Goal: Task Accomplishment & Management: Manage account settings

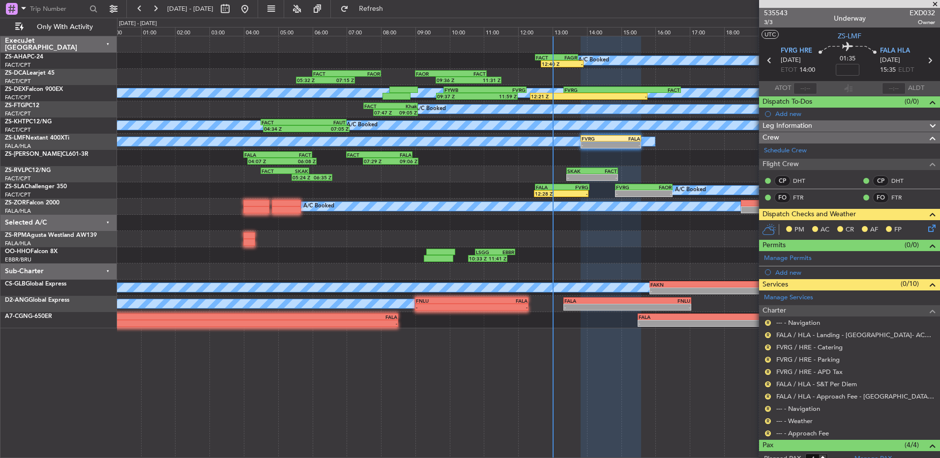
click at [766, 436] on div "R" at bounding box center [768, 434] width 8 height 8
click at [766, 433] on button "R" at bounding box center [768, 434] width 6 height 6
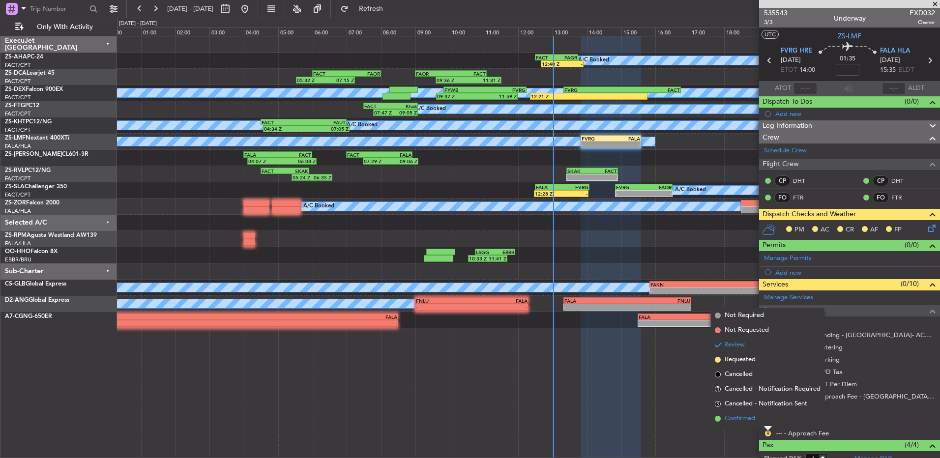
click at [765, 419] on li "Confirmed" at bounding box center [768, 418] width 114 height 15
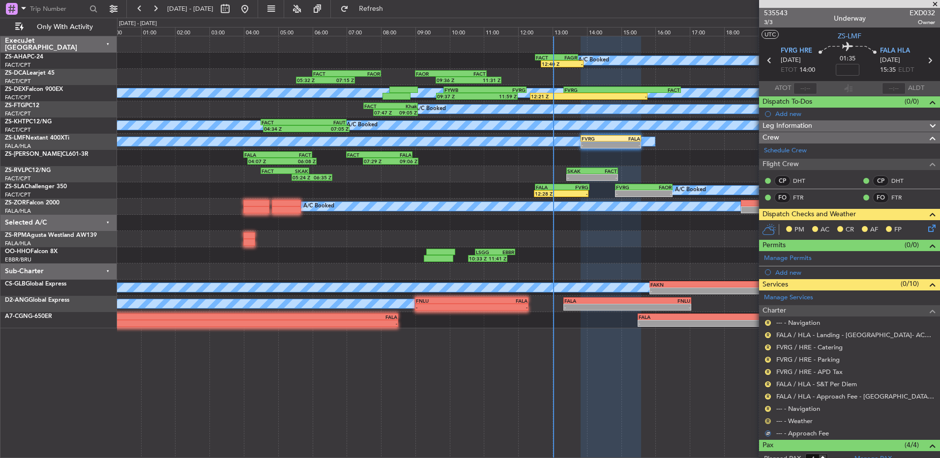
click at [768, 421] on button "R" at bounding box center [768, 421] width 6 height 6
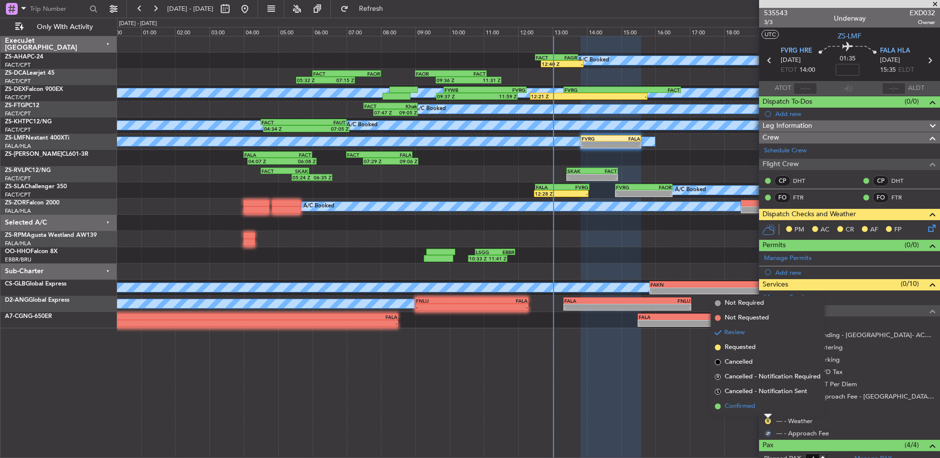
click at [768, 407] on li "Confirmed" at bounding box center [768, 406] width 114 height 15
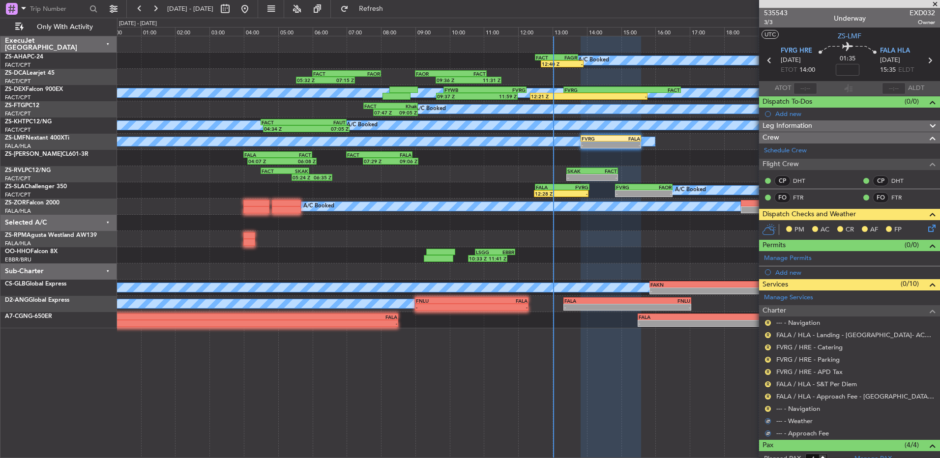
click at [768, 407] on button "R" at bounding box center [768, 409] width 6 height 6
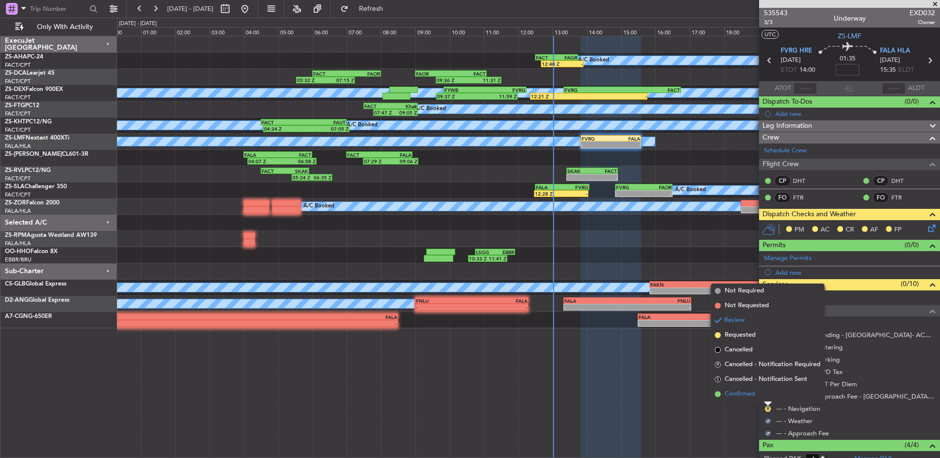
click at [768, 398] on li "Confirmed" at bounding box center [768, 394] width 114 height 15
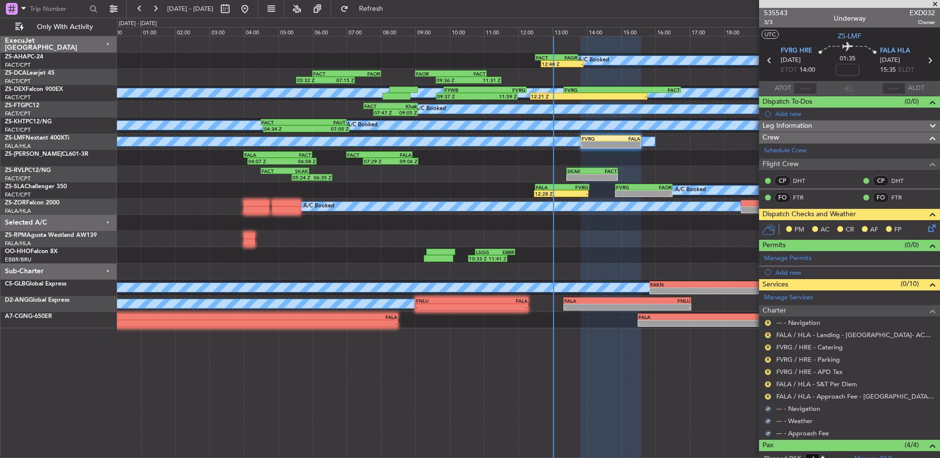
click at [768, 398] on button "R" at bounding box center [768, 397] width 6 height 6
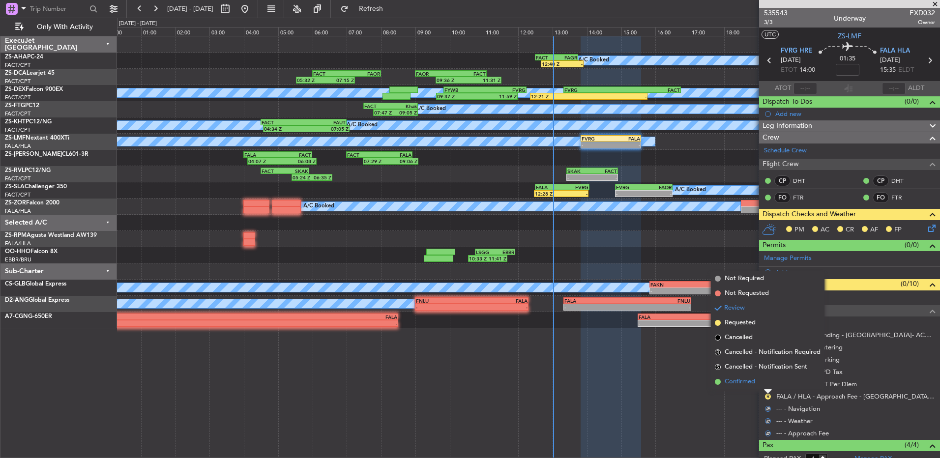
click at [768, 387] on li "Confirmed" at bounding box center [768, 382] width 114 height 15
click at [768, 385] on button "R" at bounding box center [768, 384] width 6 height 6
click at [767, 371] on li "Confirmed" at bounding box center [768, 369] width 114 height 15
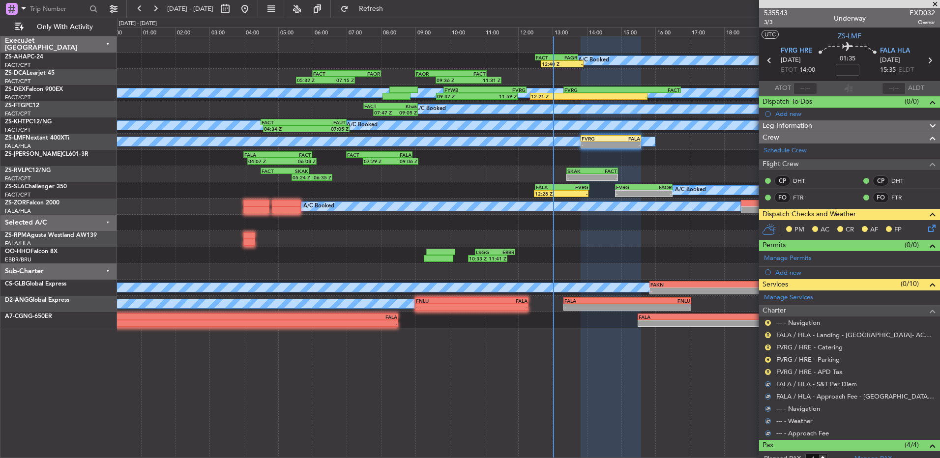
click at [767, 371] on button "R" at bounding box center [768, 372] width 6 height 6
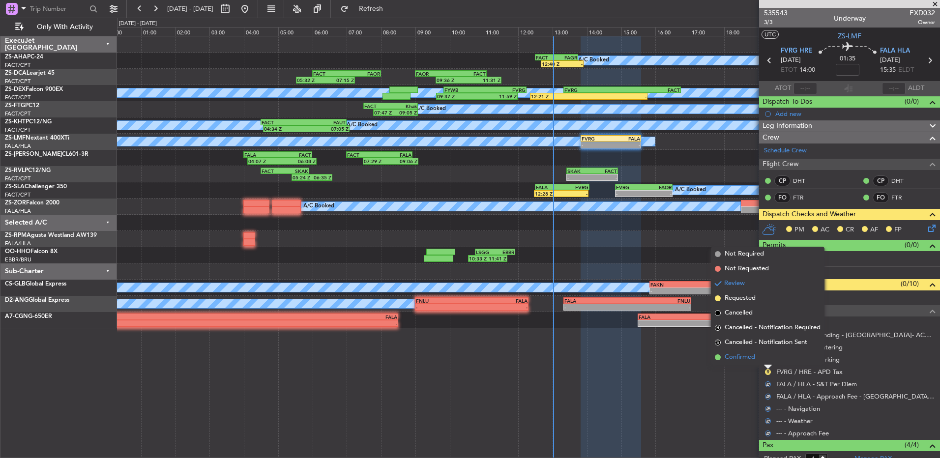
click at [767, 359] on li "Confirmed" at bounding box center [768, 357] width 114 height 15
click at [767, 359] on button "R" at bounding box center [768, 360] width 6 height 6
click at [767, 346] on li "Confirmed" at bounding box center [768, 345] width 114 height 15
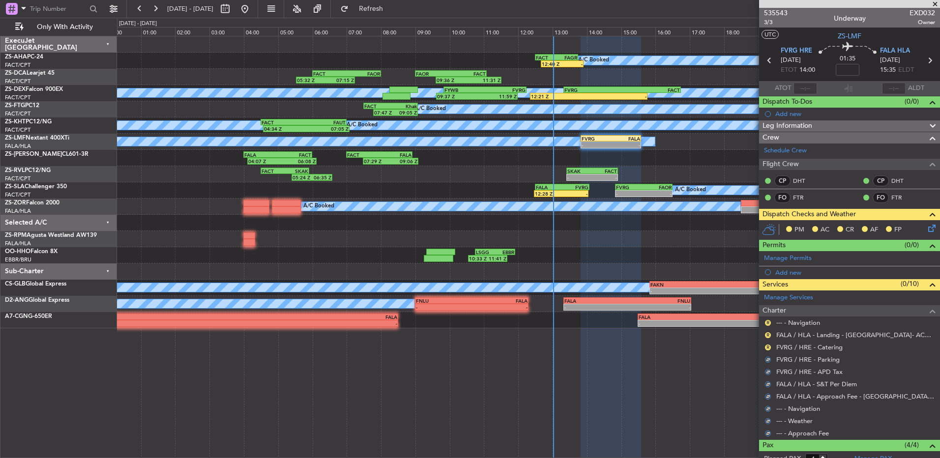
click at [767, 346] on button "R" at bounding box center [768, 348] width 6 height 6
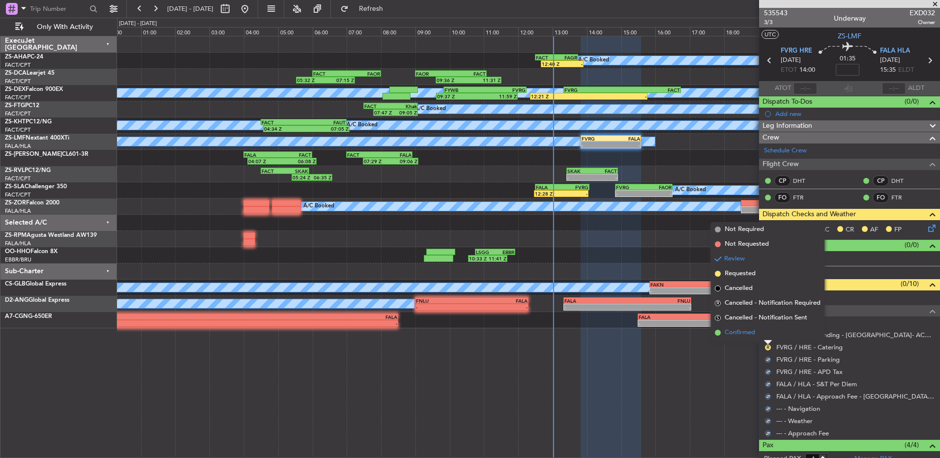
click at [768, 332] on li "Confirmed" at bounding box center [768, 332] width 114 height 15
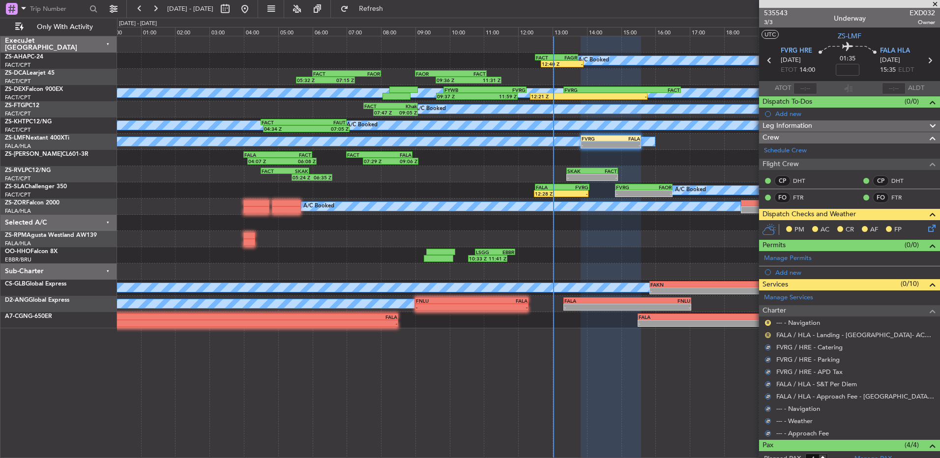
click at [768, 333] on button "R" at bounding box center [768, 335] width 6 height 6
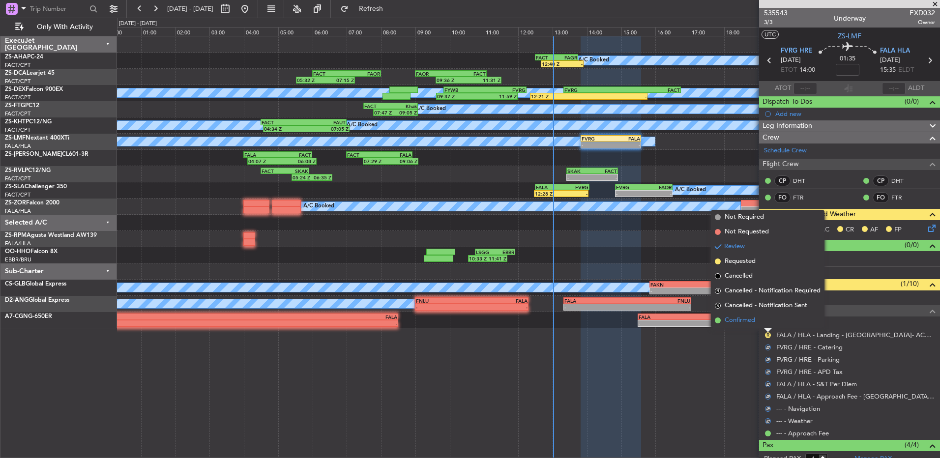
click at [767, 320] on li "Confirmed" at bounding box center [768, 320] width 114 height 15
click at [767, 320] on button "R" at bounding box center [768, 323] width 6 height 6
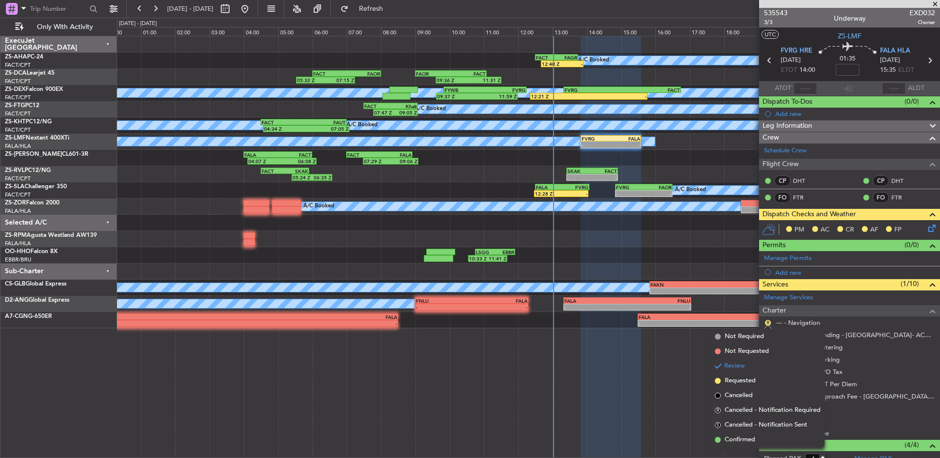
drag, startPoint x: 748, startPoint y: 438, endPoint x: 752, endPoint y: 426, distance: 12.0
click at [748, 437] on span "Confirmed" at bounding box center [740, 440] width 30 height 10
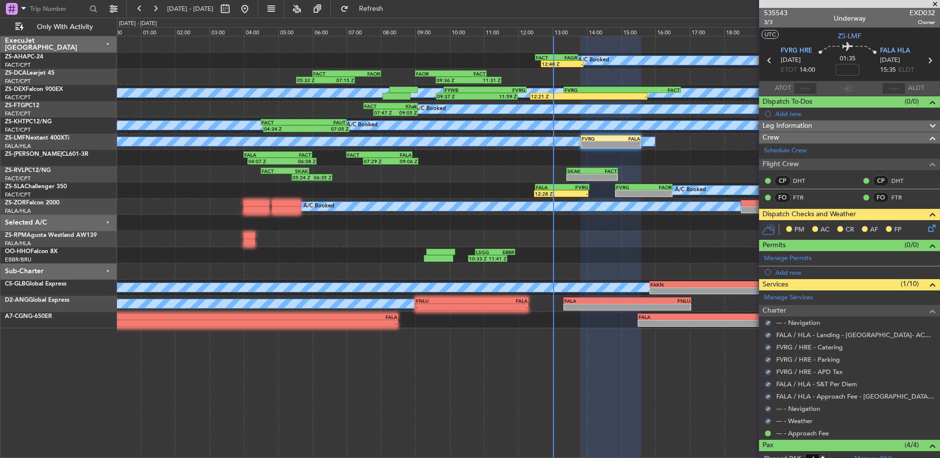
click at [926, 226] on icon at bounding box center [930, 227] width 8 height 8
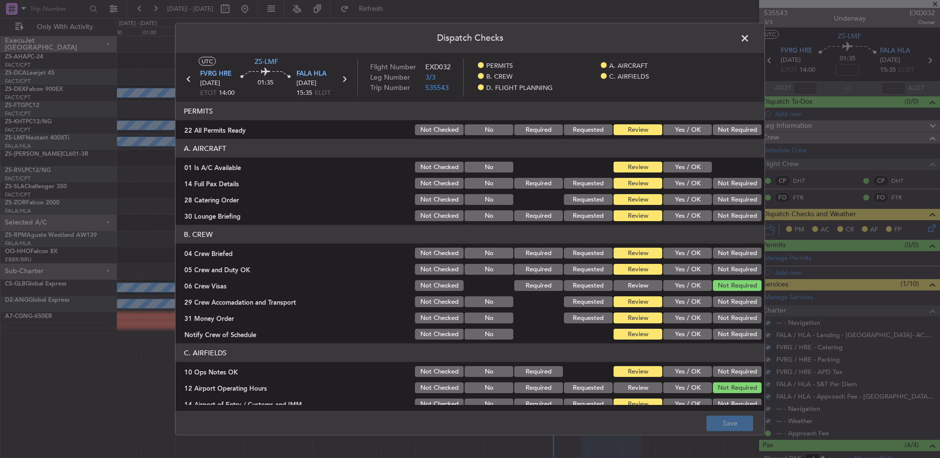
click at [716, 130] on button "Not Required" at bounding box center [737, 129] width 49 height 11
drag, startPoint x: 692, startPoint y: 152, endPoint x: 692, endPoint y: 162, distance: 9.3
click at [692, 153] on header "A. AIRCRAFT" at bounding box center [470, 148] width 589 height 19
click at [691, 168] on button "Yes / OK" at bounding box center [687, 167] width 49 height 11
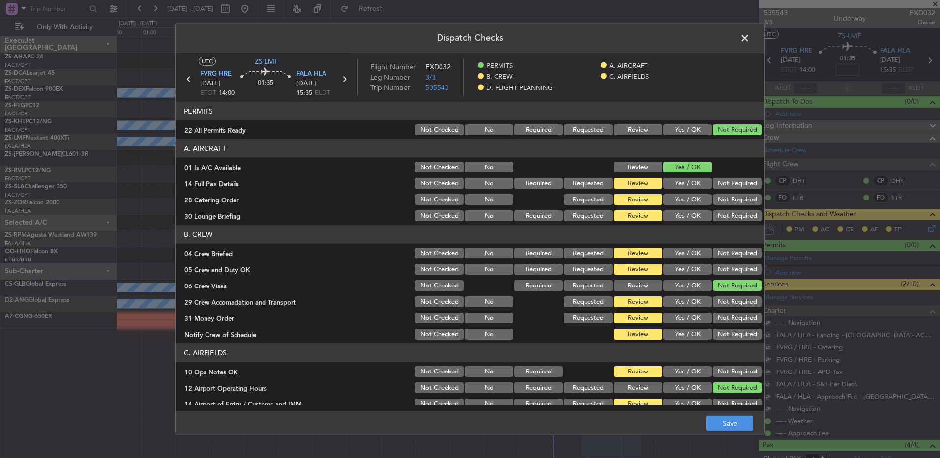
click at [722, 180] on button "Not Required" at bounding box center [737, 183] width 49 height 11
drag, startPoint x: 724, startPoint y: 183, endPoint x: 721, endPoint y: 192, distance: 9.8
click at [724, 183] on button "Not Required" at bounding box center [737, 183] width 49 height 11
click at [721, 193] on div "Not Required" at bounding box center [736, 200] width 50 height 14
click at [717, 205] on div "Not Required" at bounding box center [736, 200] width 50 height 14
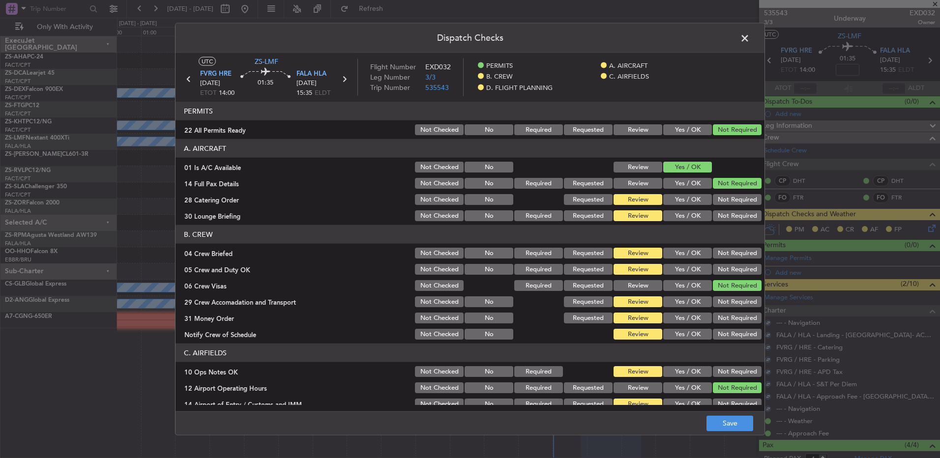
click at [717, 208] on section "A. AIRCRAFT 01 Is A/C Available Not Checked No Review Yes / OK 14 Full Pax Deta…" at bounding box center [470, 181] width 589 height 84
click at [718, 216] on button "Not Required" at bounding box center [737, 215] width 49 height 11
click at [717, 198] on button "Not Required" at bounding box center [737, 199] width 49 height 11
click at [719, 255] on button "Not Required" at bounding box center [737, 253] width 49 height 11
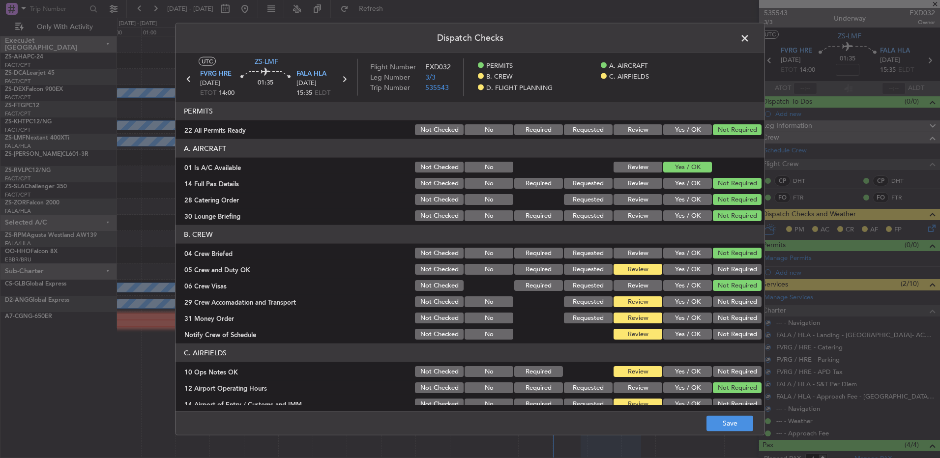
drag, startPoint x: 719, startPoint y: 263, endPoint x: 716, endPoint y: 267, distance: 5.3
click at [718, 264] on div "Not Required" at bounding box center [736, 270] width 50 height 14
click at [715, 271] on button "Not Required" at bounding box center [737, 269] width 49 height 11
click at [719, 307] on div "Not Required" at bounding box center [736, 302] width 50 height 14
click at [718, 316] on button "Not Required" at bounding box center [737, 318] width 49 height 11
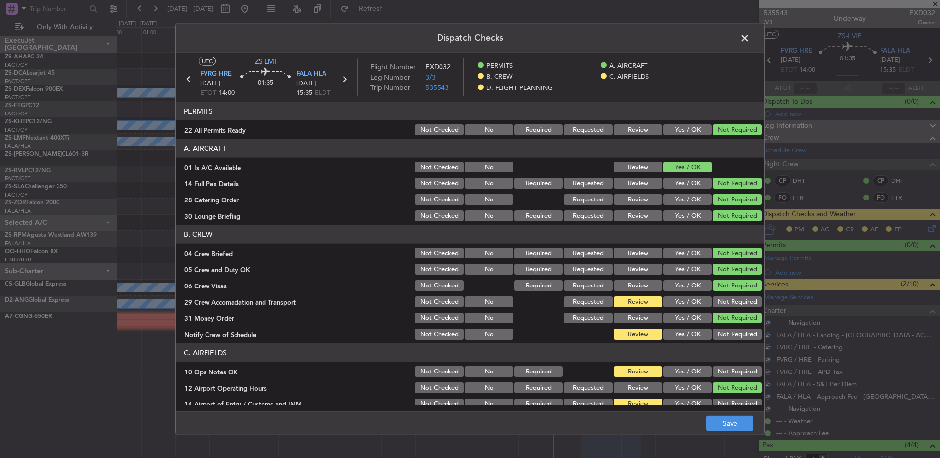
click at [719, 303] on button "Not Required" at bounding box center [737, 301] width 49 height 11
click at [719, 345] on header "C. AIRFIELDS" at bounding box center [470, 353] width 589 height 19
click at [719, 333] on button "Not Required" at bounding box center [737, 334] width 49 height 11
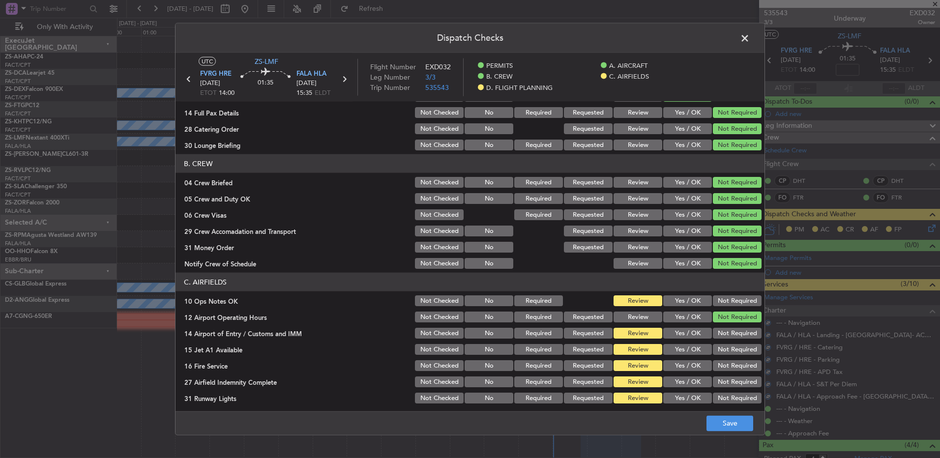
scroll to position [127, 0]
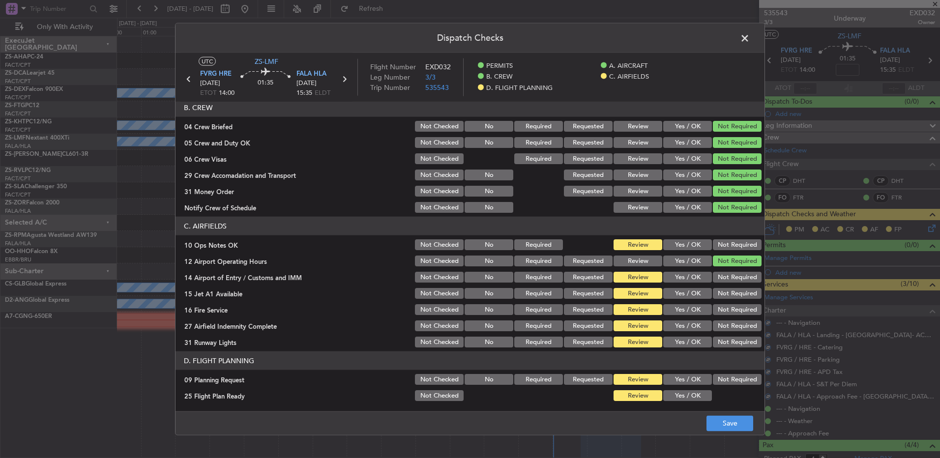
click at [741, 248] on button "Not Required" at bounding box center [737, 244] width 49 height 11
click at [739, 284] on div "Not Required" at bounding box center [736, 277] width 50 height 14
drag, startPoint x: 739, startPoint y: 285, endPoint x: 733, endPoint y: 278, distance: 8.8
click at [733, 278] on button "Not Required" at bounding box center [737, 277] width 49 height 11
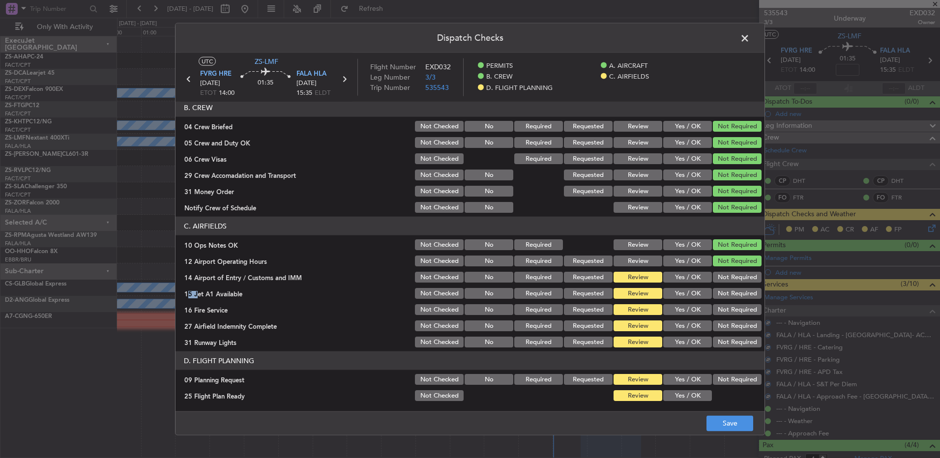
click at [733, 298] on button "Not Required" at bounding box center [737, 293] width 49 height 11
click at [733, 300] on div "Not Required" at bounding box center [736, 294] width 50 height 14
drag, startPoint x: 732, startPoint y: 302, endPoint x: 730, endPoint y: 312, distance: 10.4
click at [732, 303] on section "C. AIRFIELDS 10 Ops Notes OK Not Checked No Required Review Yes / OK Not Requir…" at bounding box center [470, 283] width 589 height 132
drag, startPoint x: 730, startPoint y: 312, endPoint x: 730, endPoint y: 317, distance: 4.9
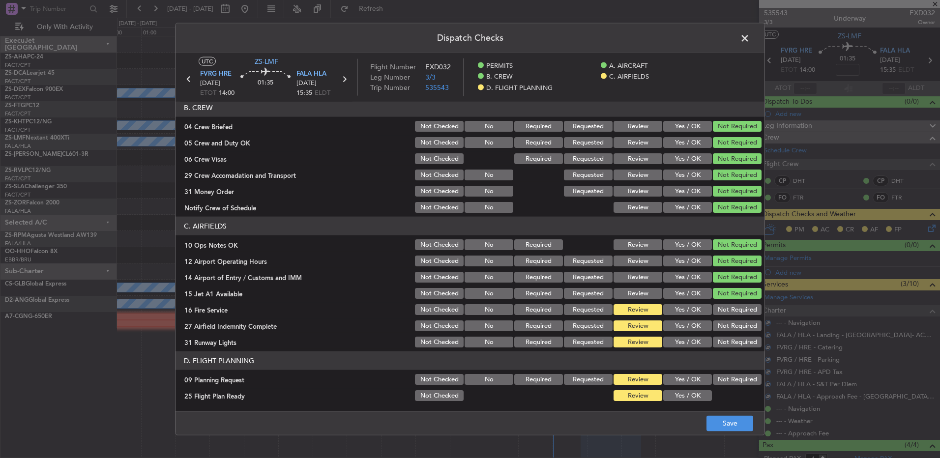
click at [731, 314] on button "Not Required" at bounding box center [737, 309] width 49 height 11
click at [730, 322] on section "C. AIRFIELDS 10 Ops Notes OK Not Checked No Required Review Yes / OK Not Requir…" at bounding box center [470, 283] width 589 height 132
click at [729, 327] on button "Not Required" at bounding box center [737, 326] width 49 height 11
click at [729, 330] on button "Not Required" at bounding box center [737, 326] width 49 height 11
drag, startPoint x: 730, startPoint y: 341, endPoint x: 728, endPoint y: 350, distance: 9.1
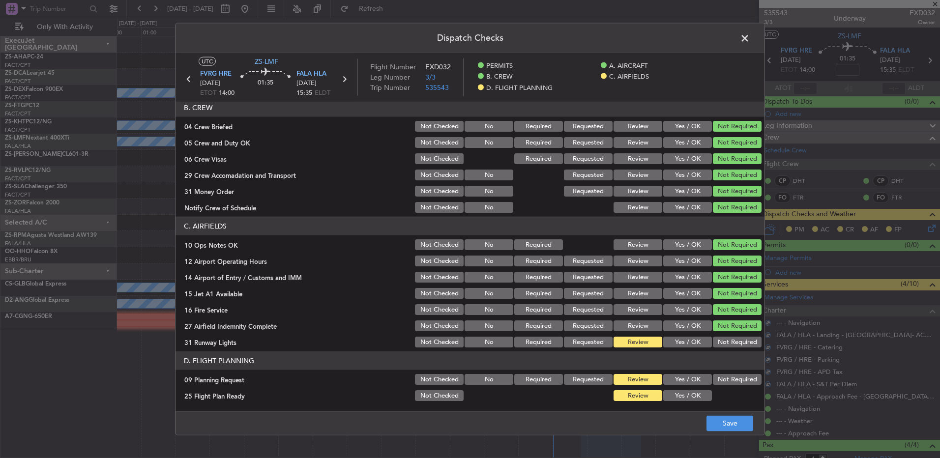
click at [730, 342] on button "Not Required" at bounding box center [737, 342] width 49 height 11
click at [723, 381] on button "Not Required" at bounding box center [737, 379] width 49 height 11
click at [690, 388] on section "D. FLIGHT PLANNING 09 Planning Request Not Checked No Required Requested Review…" at bounding box center [470, 377] width 589 height 51
click at [691, 396] on button "Yes / OK" at bounding box center [687, 395] width 49 height 11
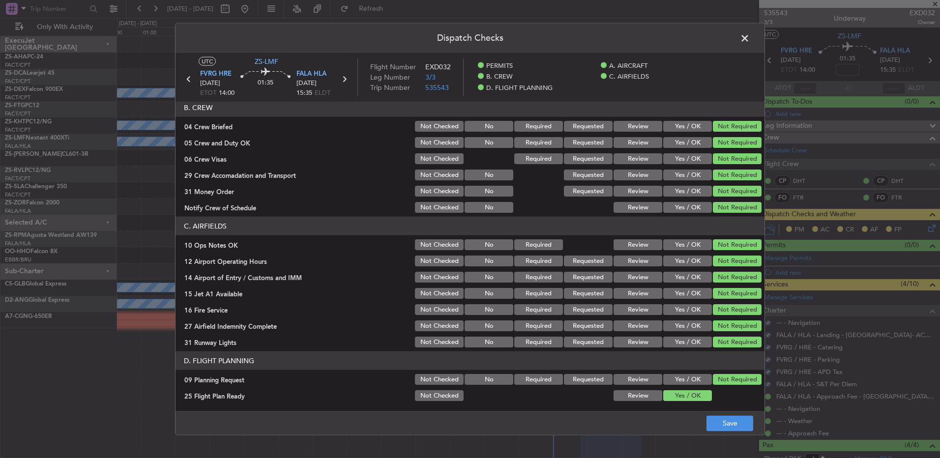
click at [707, 412] on footer "Save" at bounding box center [470, 423] width 589 height 24
click at [713, 418] on footer "Save" at bounding box center [470, 423] width 589 height 24
click at [724, 423] on button "Save" at bounding box center [729, 423] width 47 height 16
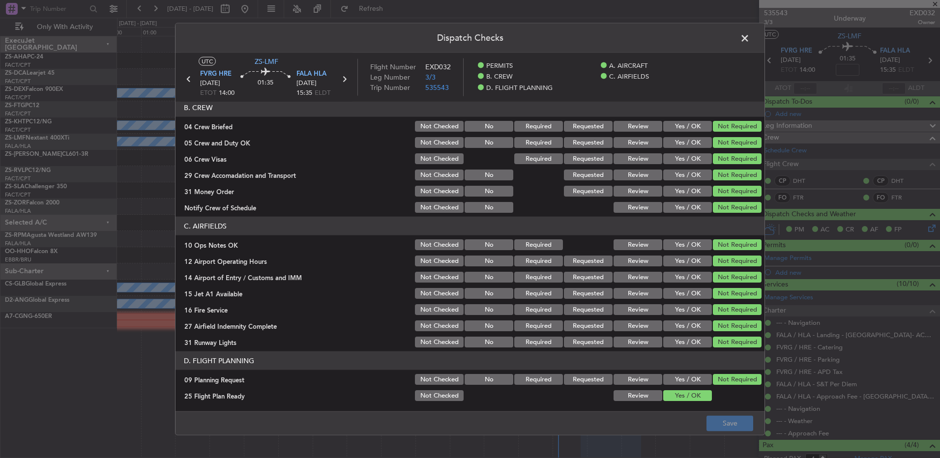
click at [750, 36] on span at bounding box center [750, 41] width 0 height 20
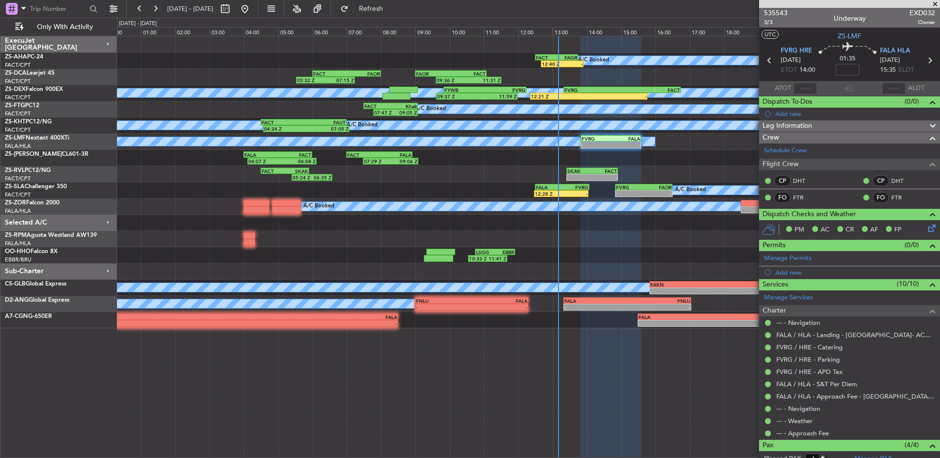
click at [937, 3] on span at bounding box center [935, 4] width 10 height 9
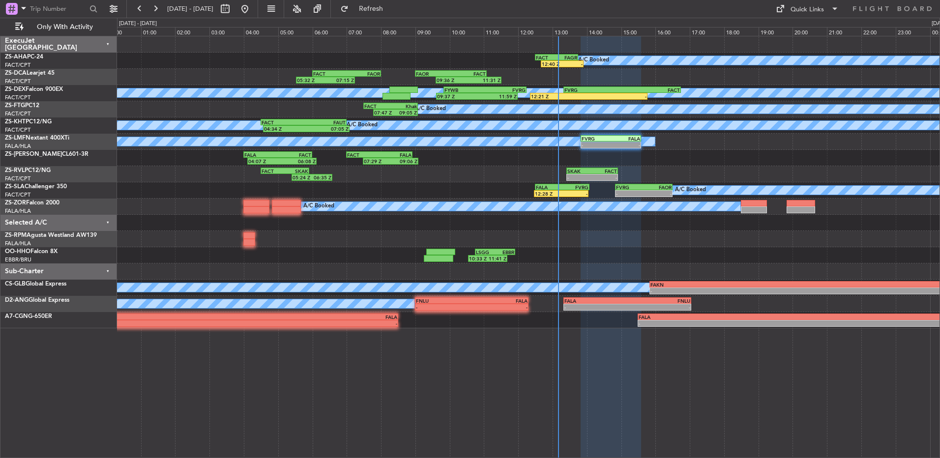
type input "0"
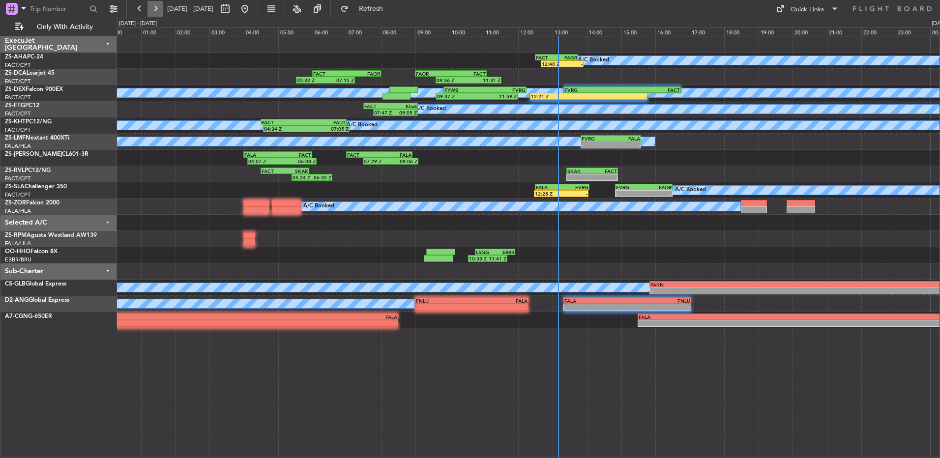
click at [154, 6] on button at bounding box center [155, 9] width 16 height 16
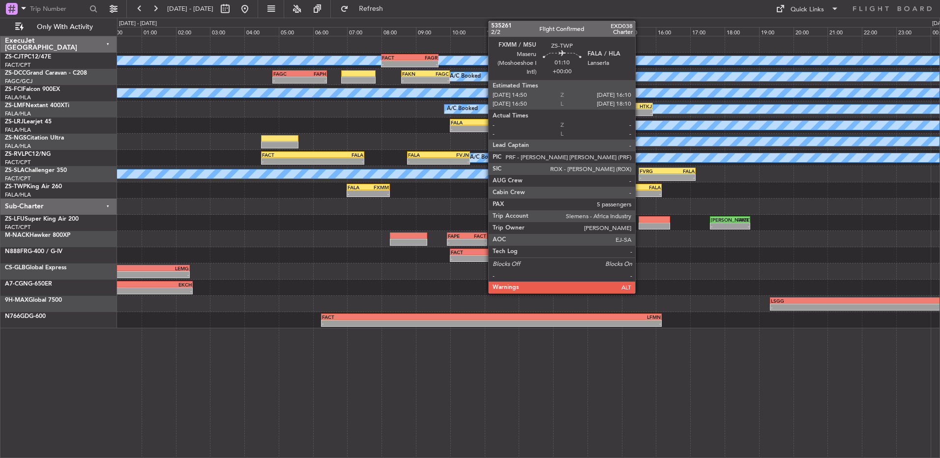
click at [640, 192] on div "-" at bounding box center [650, 194] width 22 height 6
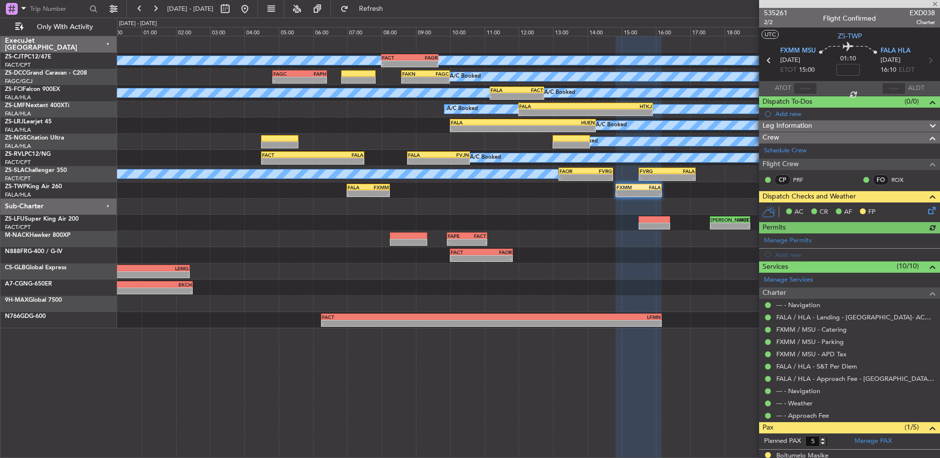
click at [928, 208] on icon at bounding box center [930, 209] width 8 height 8
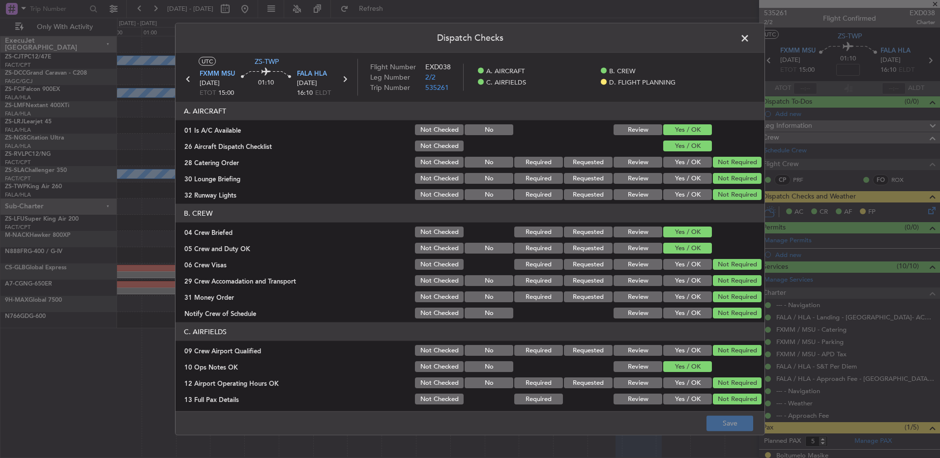
scroll to position [138, 0]
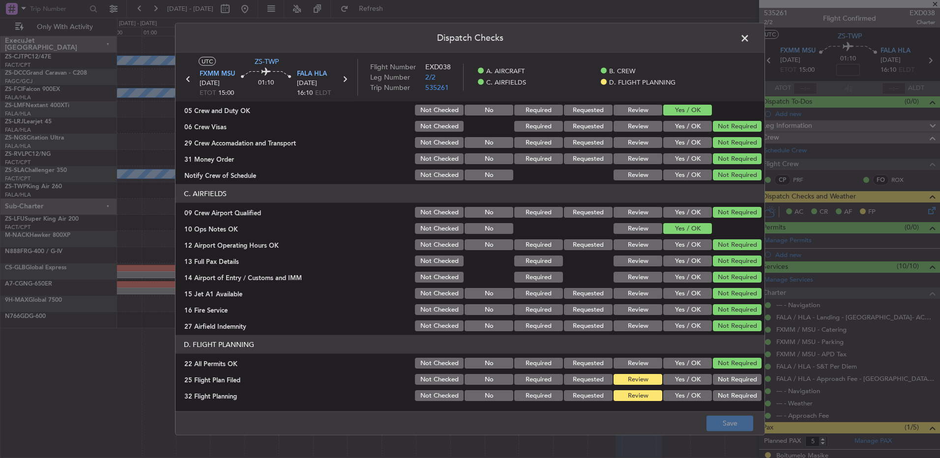
drag, startPoint x: 672, startPoint y: 378, endPoint x: 676, endPoint y: 387, distance: 10.3
click at [673, 379] on button "Yes / OK" at bounding box center [687, 379] width 49 height 11
click at [676, 387] on section "D. FLIGHT PLANNING 22 All Permits OK Not Checked No Required Requested Review Y…" at bounding box center [470, 368] width 589 height 67
click at [677, 388] on section "D. FLIGHT PLANNING 22 All Permits OK Not Checked No Required Requested Review Y…" at bounding box center [470, 368] width 589 height 67
click at [682, 396] on button "Yes / OK" at bounding box center [687, 395] width 49 height 11
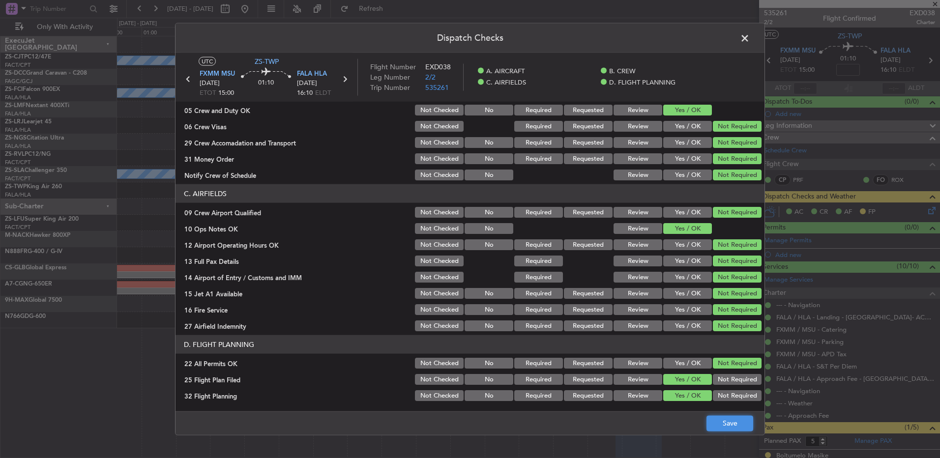
click at [708, 421] on button "Save" at bounding box center [729, 423] width 47 height 16
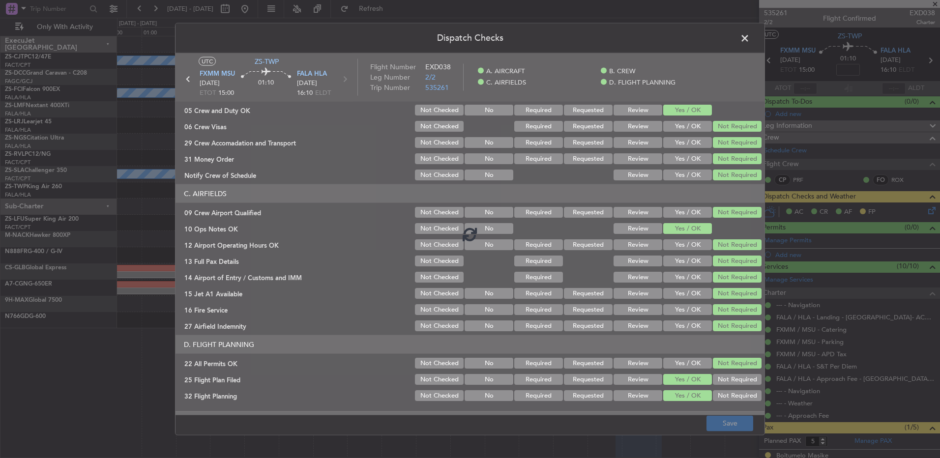
click at [712, 421] on footer "Save" at bounding box center [470, 423] width 589 height 24
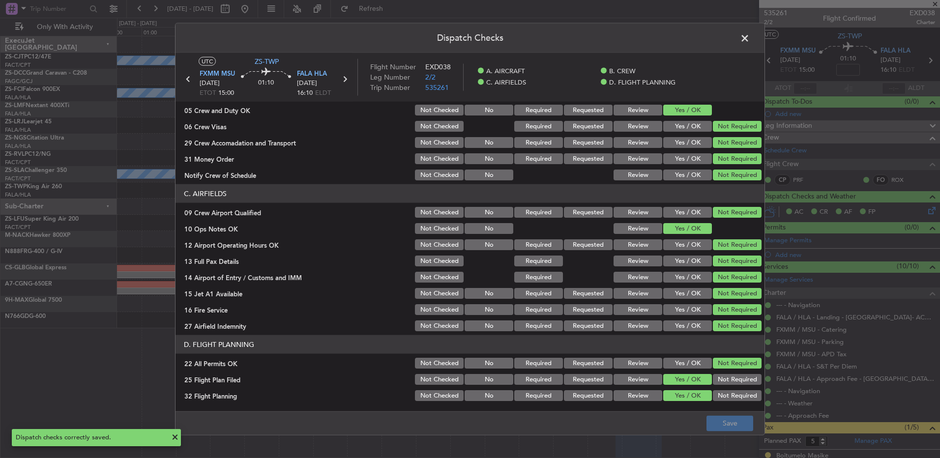
click at [190, 82] on icon at bounding box center [188, 79] width 13 height 13
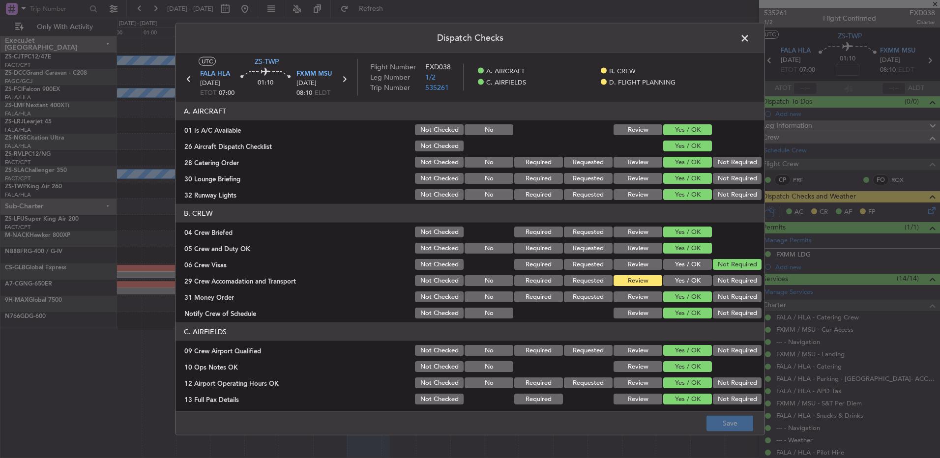
click at [687, 281] on button "Yes / OK" at bounding box center [687, 280] width 49 height 11
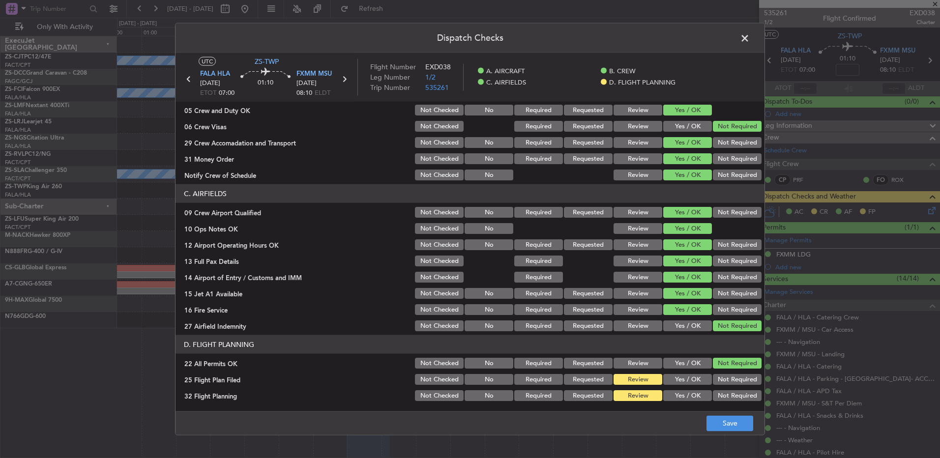
click at [701, 381] on button "Yes / OK" at bounding box center [687, 379] width 49 height 11
click at [682, 393] on button "Yes / OK" at bounding box center [687, 395] width 49 height 11
click at [722, 422] on button "Save" at bounding box center [729, 423] width 47 height 16
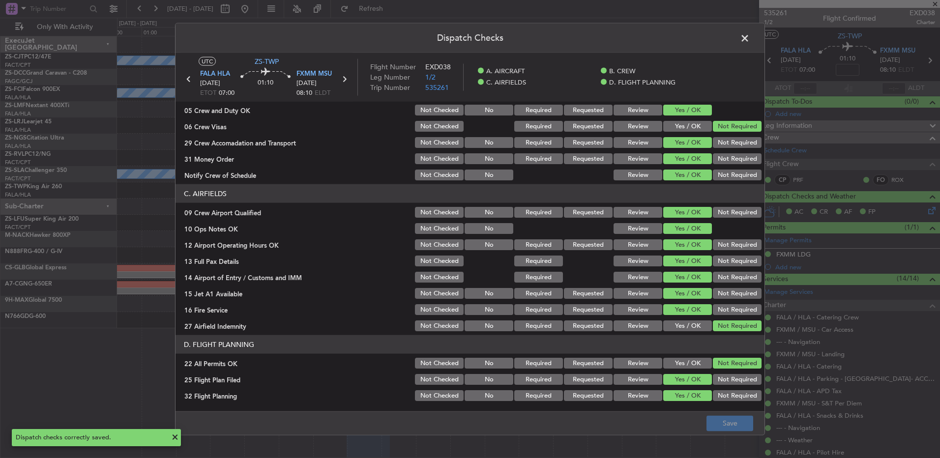
click at [750, 43] on span at bounding box center [750, 41] width 0 height 20
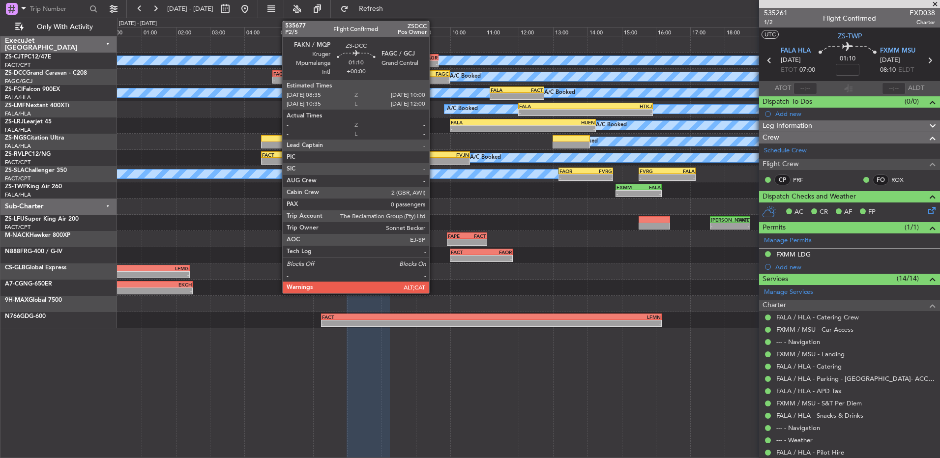
click at [434, 76] on div "FAKN 08:35 Z FAGC 10:00 Z" at bounding box center [425, 73] width 49 height 7
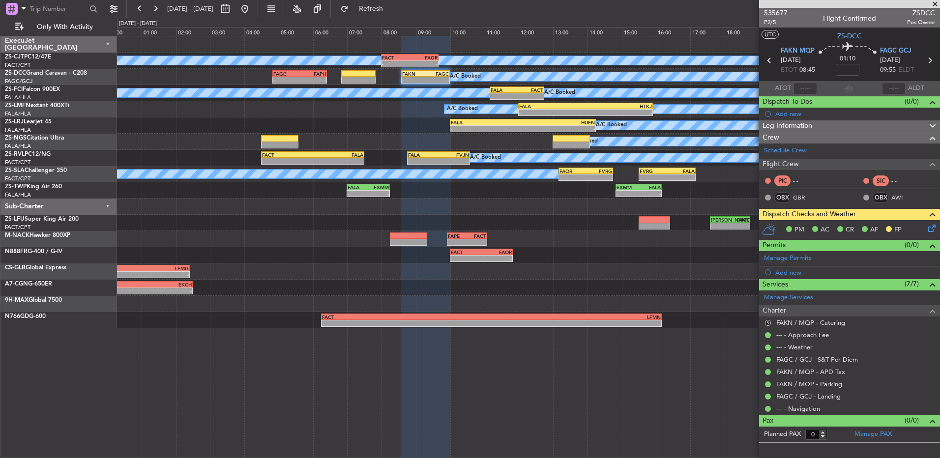
click at [933, 227] on icon at bounding box center [930, 227] width 8 height 8
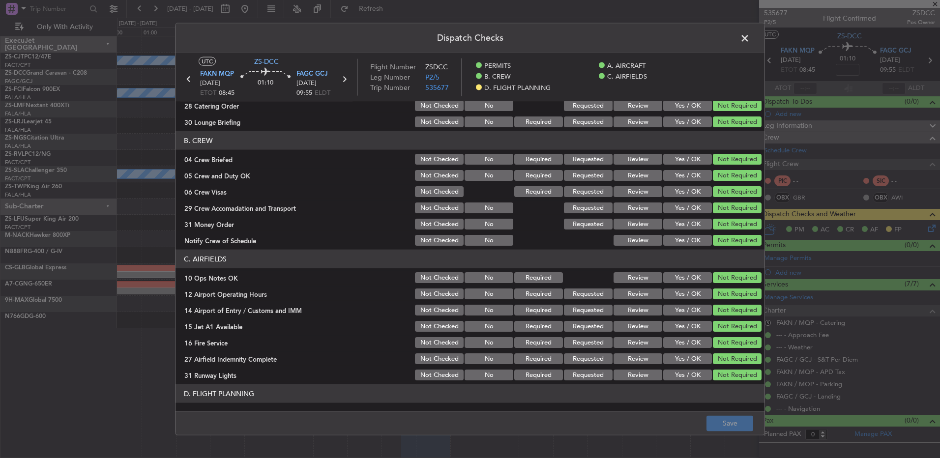
scroll to position [127, 0]
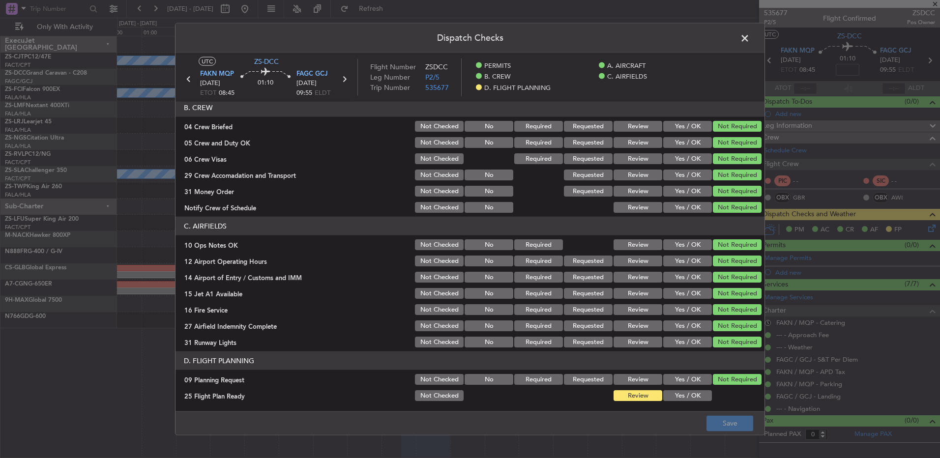
click at [686, 397] on button "Yes / OK" at bounding box center [687, 395] width 49 height 11
click at [723, 420] on button "Save" at bounding box center [729, 423] width 47 height 16
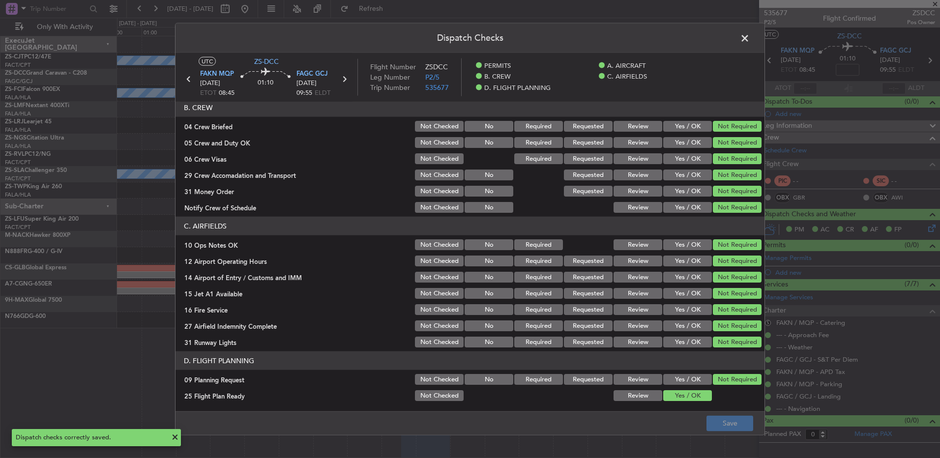
click at [189, 79] on icon at bounding box center [188, 79] width 13 height 13
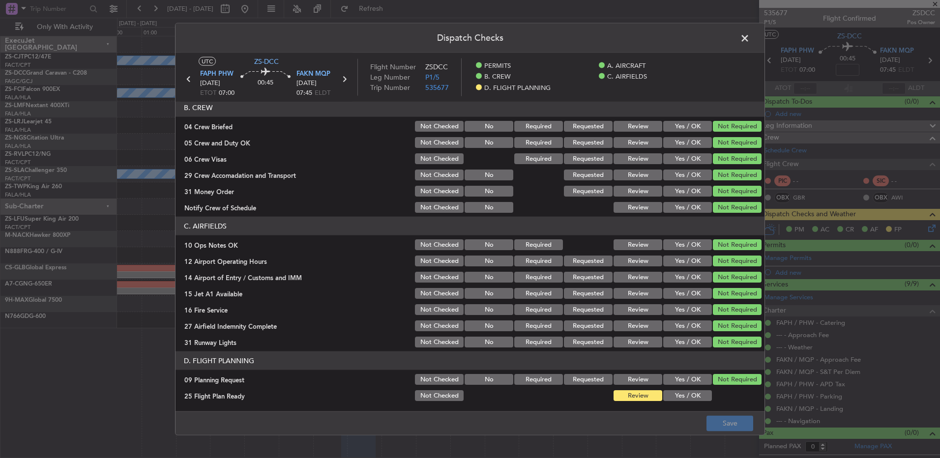
click at [692, 402] on div "Yes / OK" at bounding box center [687, 396] width 50 height 14
click at [683, 389] on div "Yes / OK" at bounding box center [687, 396] width 50 height 14
click at [690, 403] on article "PERMITS 22 All Permits Ready Not Checked No Required Requested Review Yes / OK …" at bounding box center [470, 253] width 589 height 303
click at [689, 401] on div "Yes / OK" at bounding box center [687, 396] width 50 height 14
click at [688, 401] on button "Yes / OK" at bounding box center [687, 395] width 49 height 11
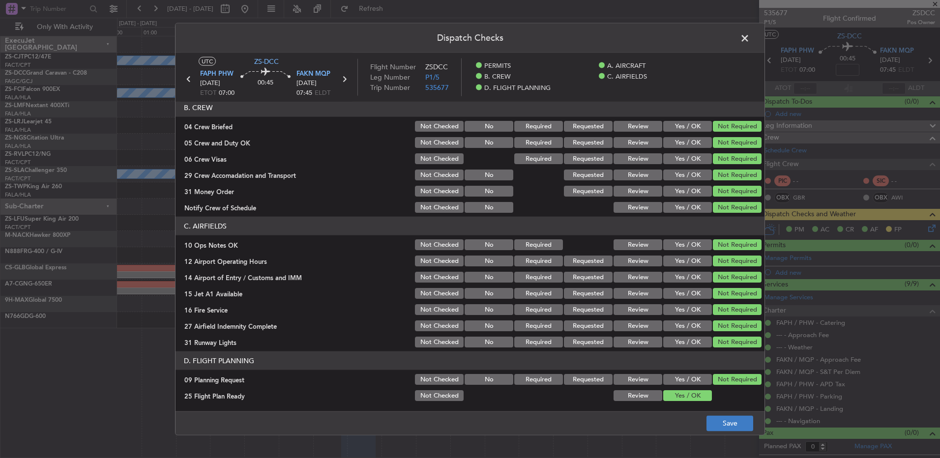
click at [705, 412] on footer "Save" at bounding box center [470, 423] width 589 height 24
click at [717, 422] on button "Save" at bounding box center [729, 423] width 47 height 16
click at [190, 78] on icon at bounding box center [188, 79] width 13 height 13
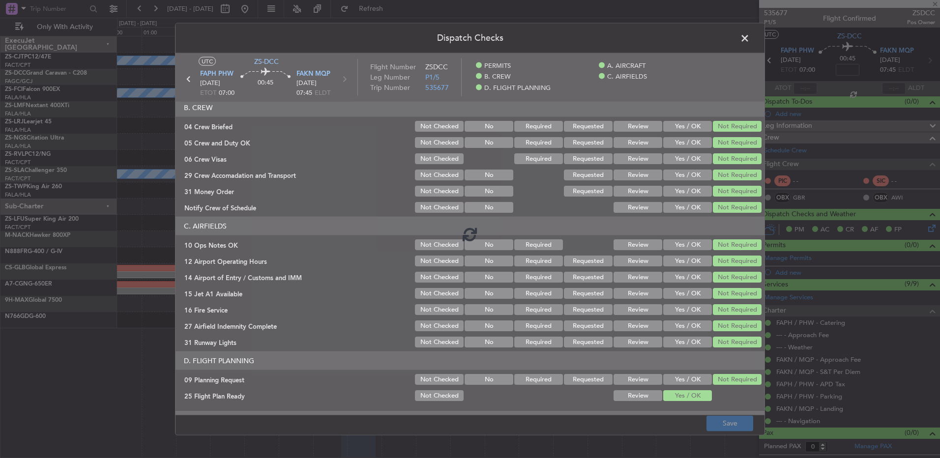
type input "9"
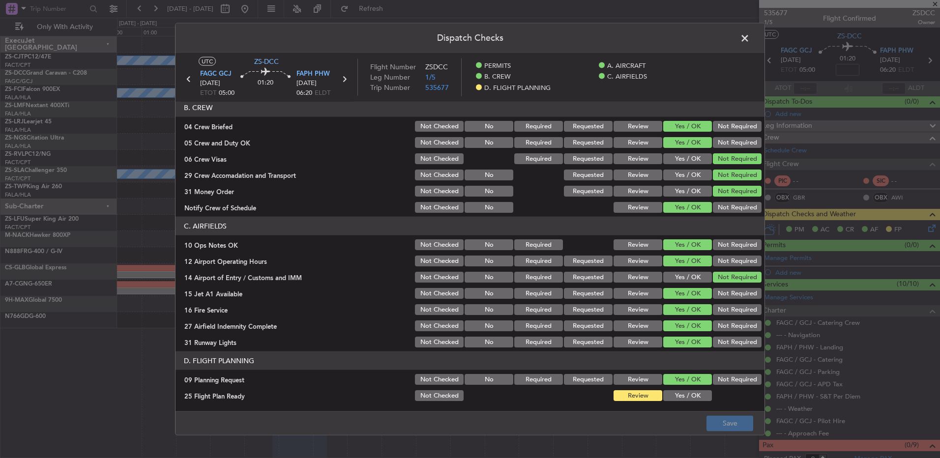
click at [689, 398] on button "Yes / OK" at bounding box center [687, 395] width 49 height 11
click at [728, 427] on button "Save" at bounding box center [729, 423] width 47 height 16
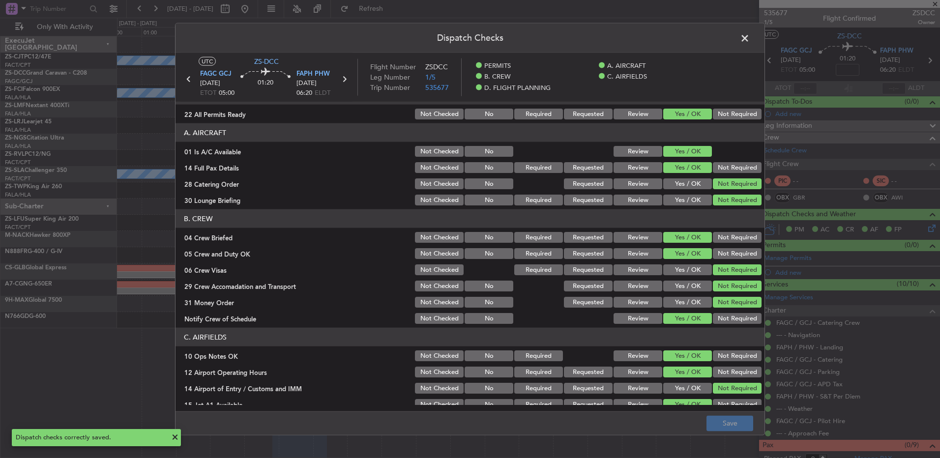
scroll to position [0, 0]
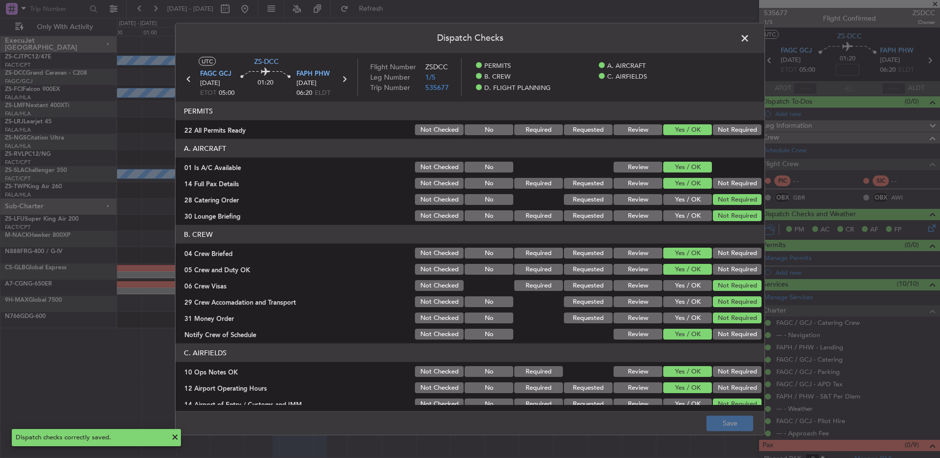
click at [753, 37] on header "Dispatch Checks" at bounding box center [470, 38] width 589 height 29
click at [187, 78] on icon at bounding box center [188, 79] width 13 height 13
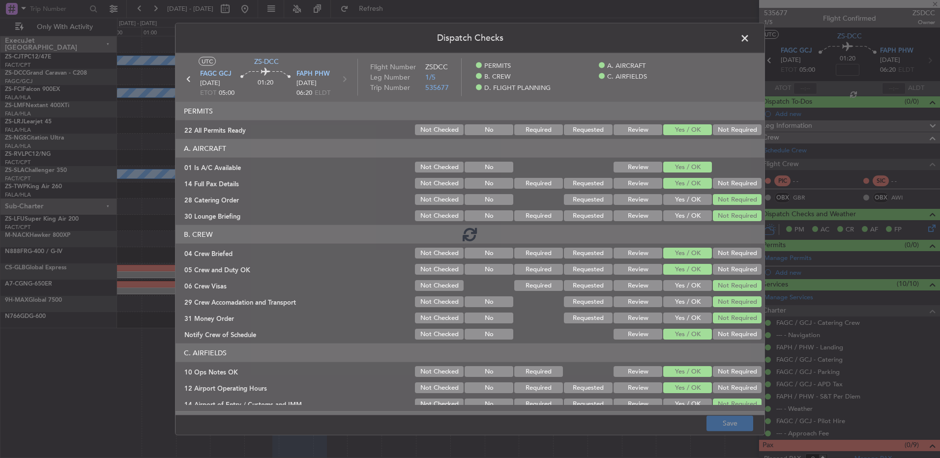
type input "07:26"
type input "08:33"
type input "0"
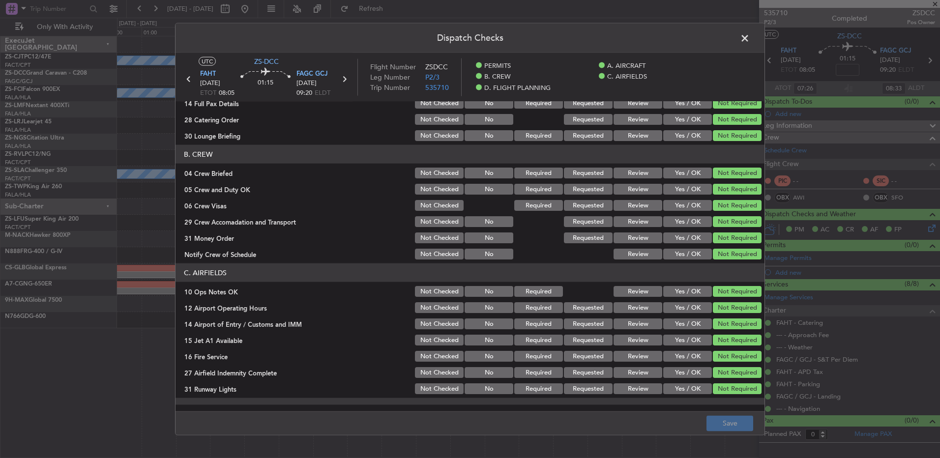
scroll to position [127, 0]
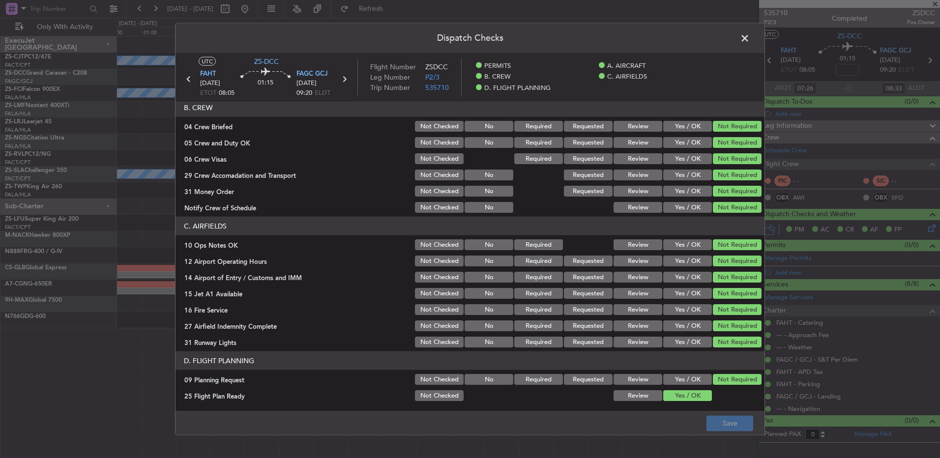
click at [750, 38] on span at bounding box center [750, 41] width 0 height 20
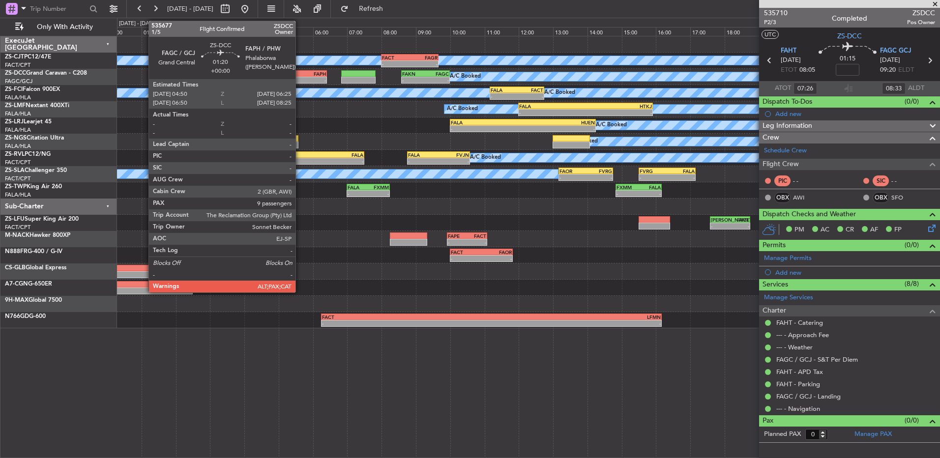
click at [300, 78] on div "-" at bounding box center [313, 80] width 26 height 6
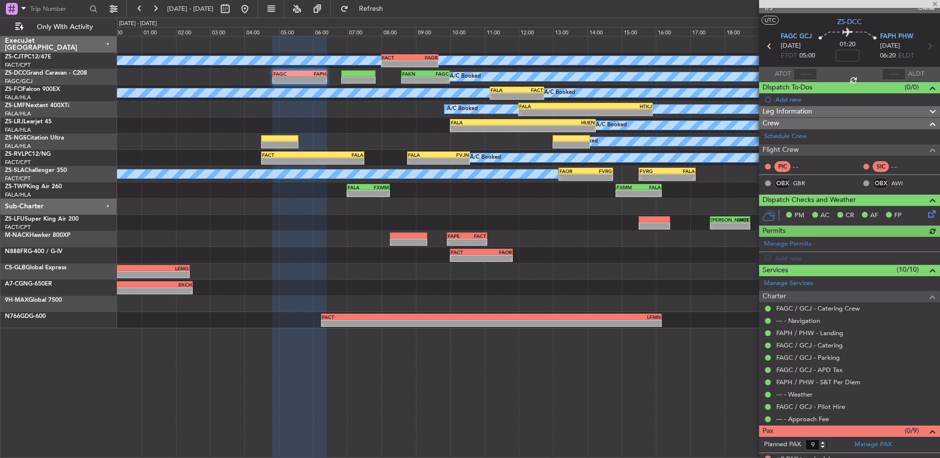
scroll to position [22, 0]
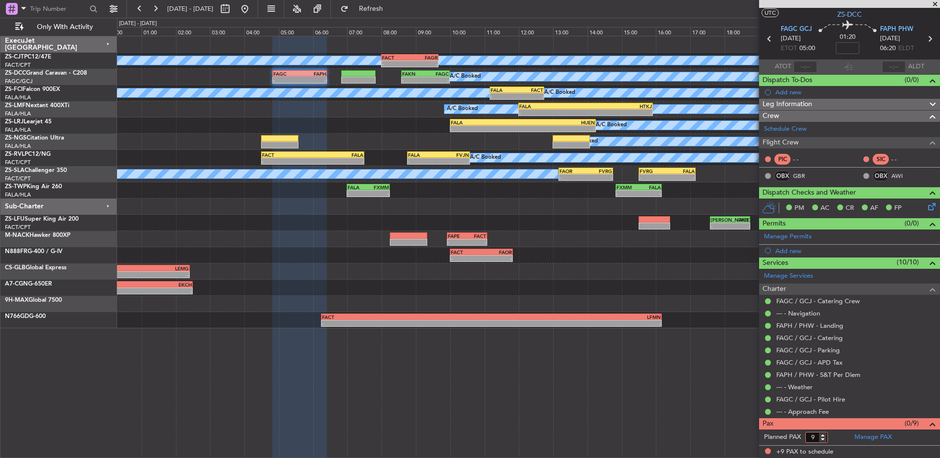
click at [810, 437] on input "9" at bounding box center [816, 437] width 23 height 11
click at [814, 437] on input "9" at bounding box center [816, 437] width 23 height 11
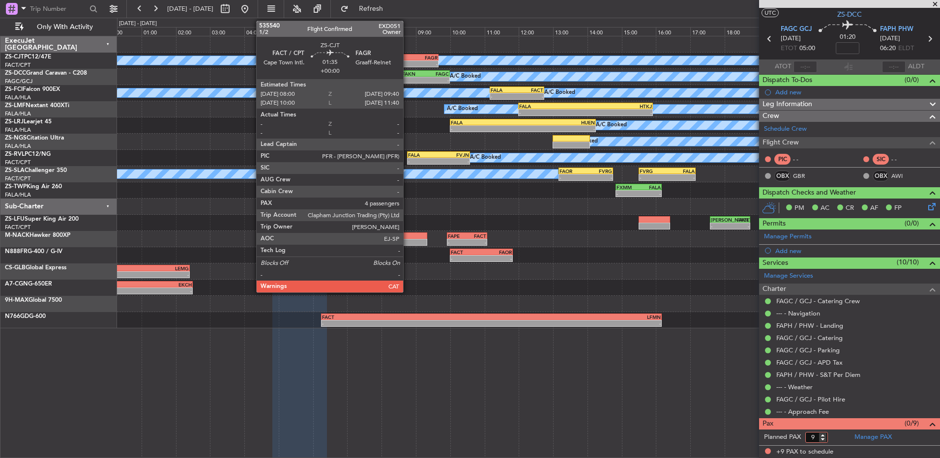
click at [408, 61] on div "-" at bounding box center [396, 64] width 28 height 6
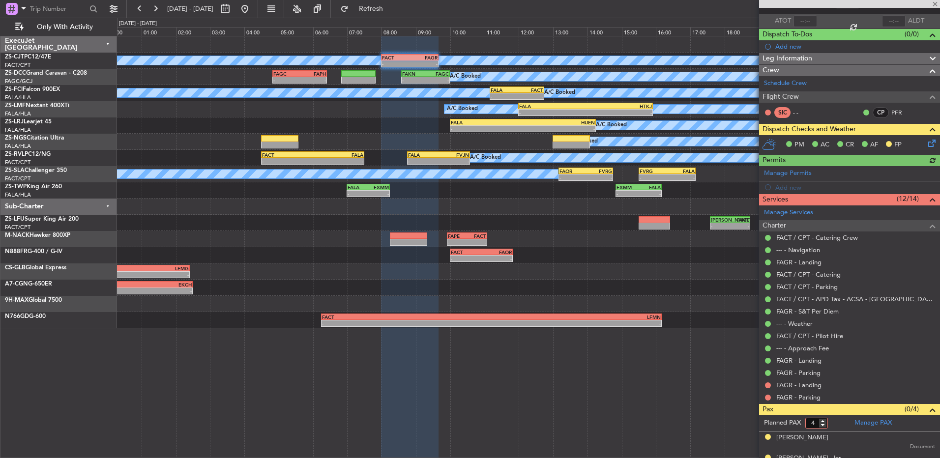
scroll to position [123, 0]
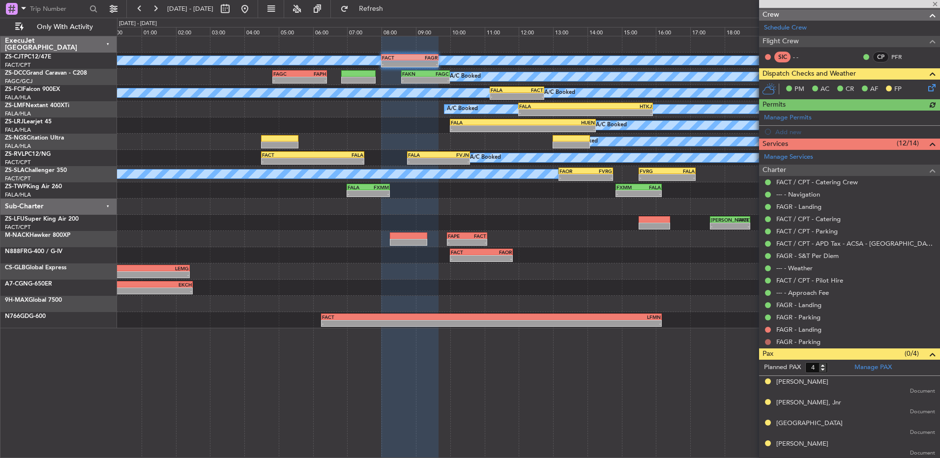
click at [768, 343] on button at bounding box center [768, 342] width 6 height 6
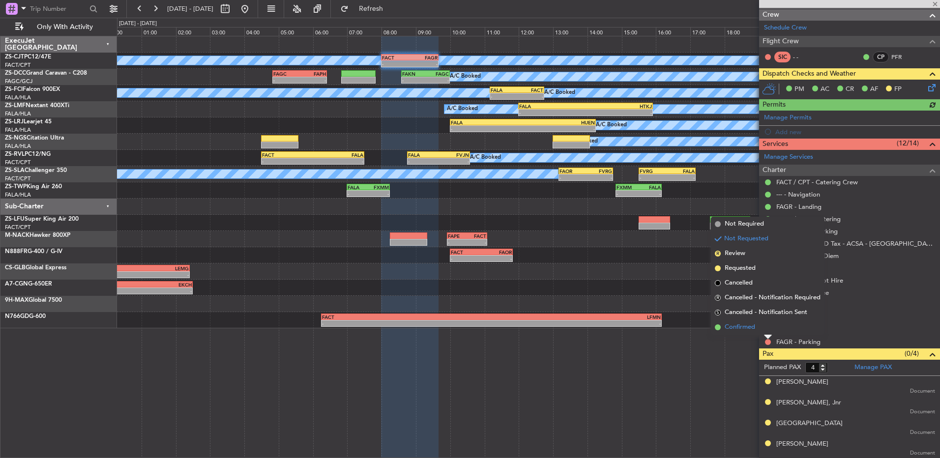
click at [765, 330] on li "Confirmed" at bounding box center [768, 327] width 114 height 15
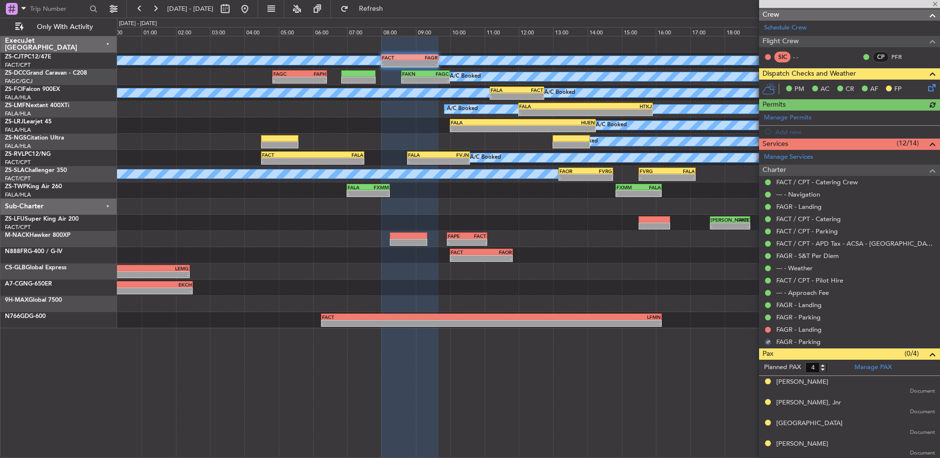
click at [765, 330] on button at bounding box center [768, 330] width 6 height 6
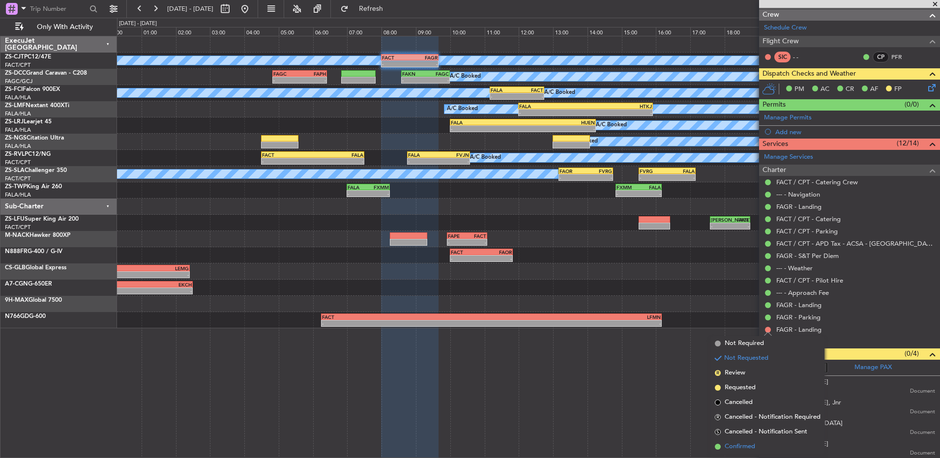
click at [753, 449] on span "Confirmed" at bounding box center [740, 447] width 30 height 10
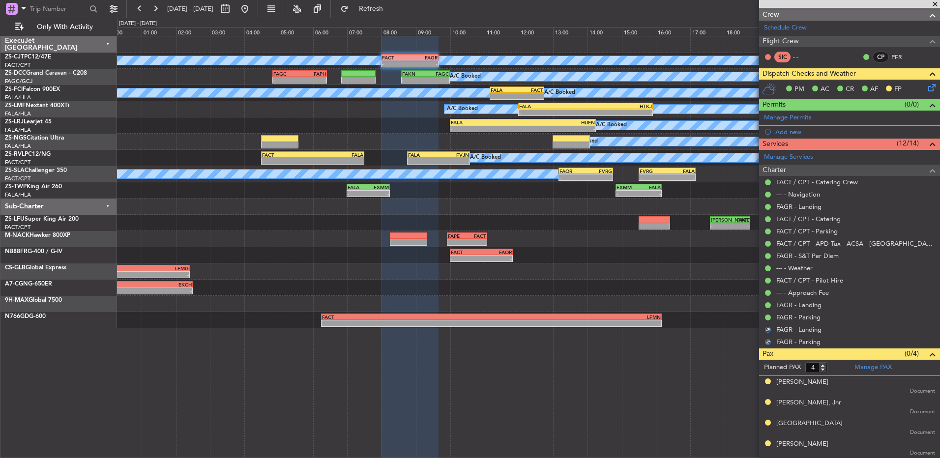
click at [926, 87] on icon at bounding box center [930, 86] width 8 height 8
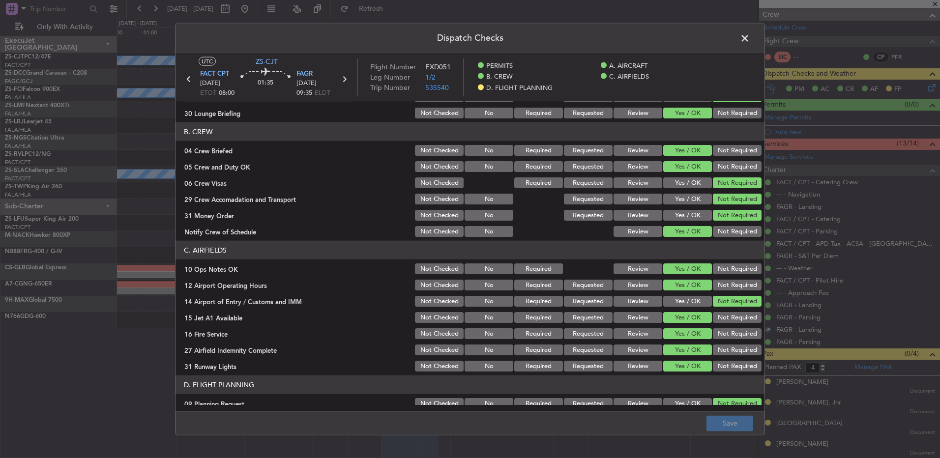
scroll to position [127, 0]
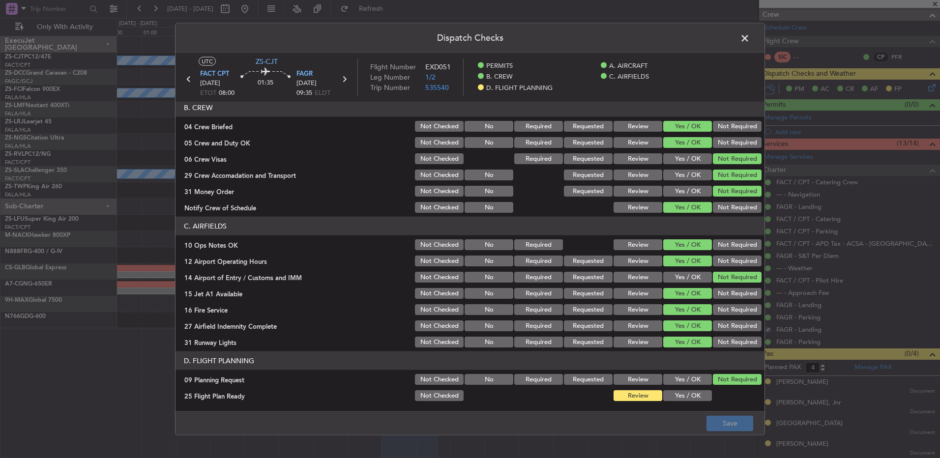
click at [679, 393] on button "Yes / OK" at bounding box center [687, 395] width 49 height 11
click at [705, 415] on footer "Save" at bounding box center [470, 423] width 589 height 24
click at [711, 420] on button "Save" at bounding box center [729, 423] width 47 height 16
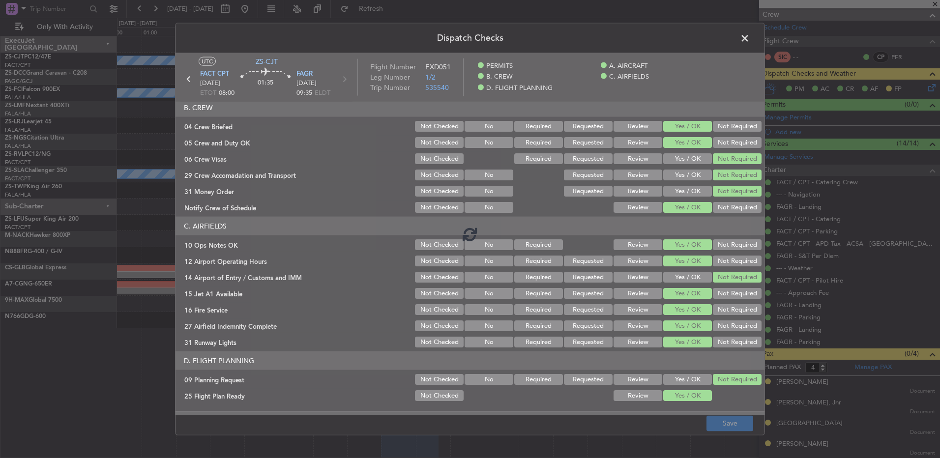
click at [750, 36] on span at bounding box center [750, 41] width 0 height 20
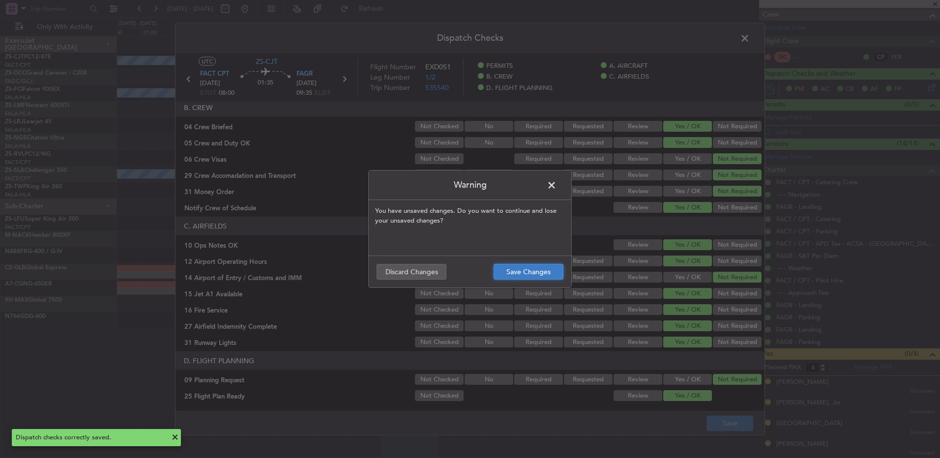
click at [543, 277] on button "Save Changes" at bounding box center [529, 272] width 70 height 16
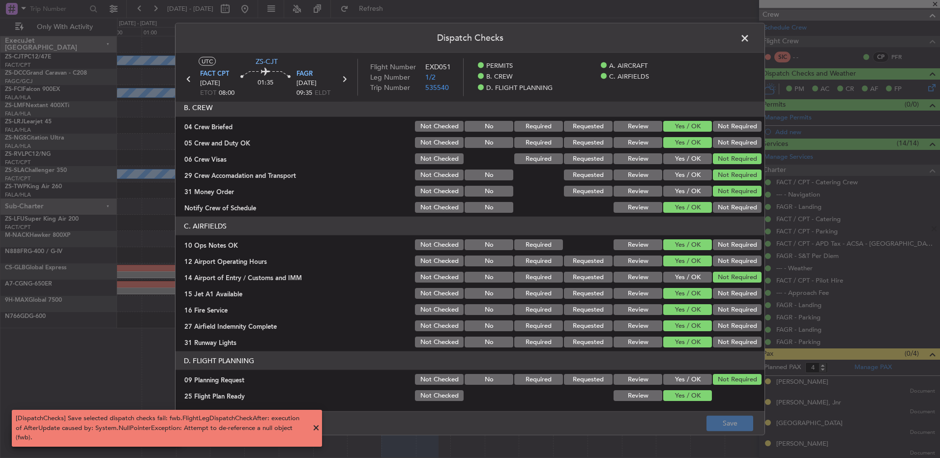
click at [750, 40] on span at bounding box center [750, 41] width 0 height 20
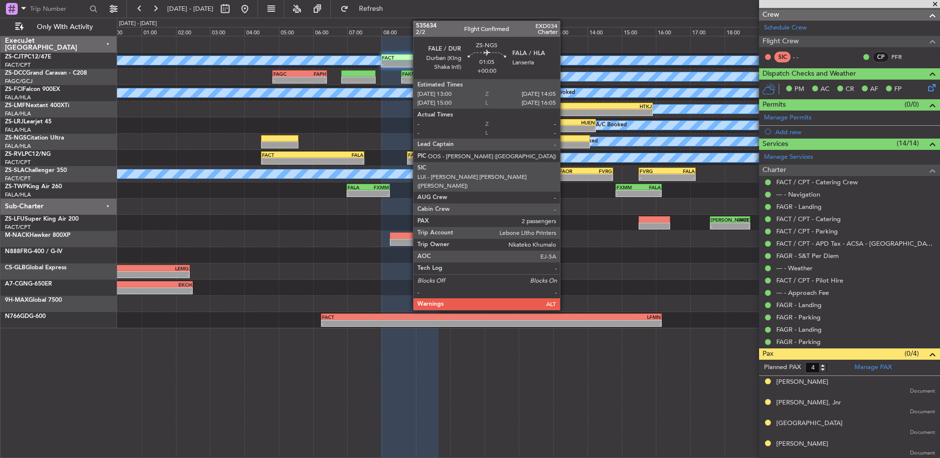
click at [567, 137] on div at bounding box center [571, 138] width 37 height 7
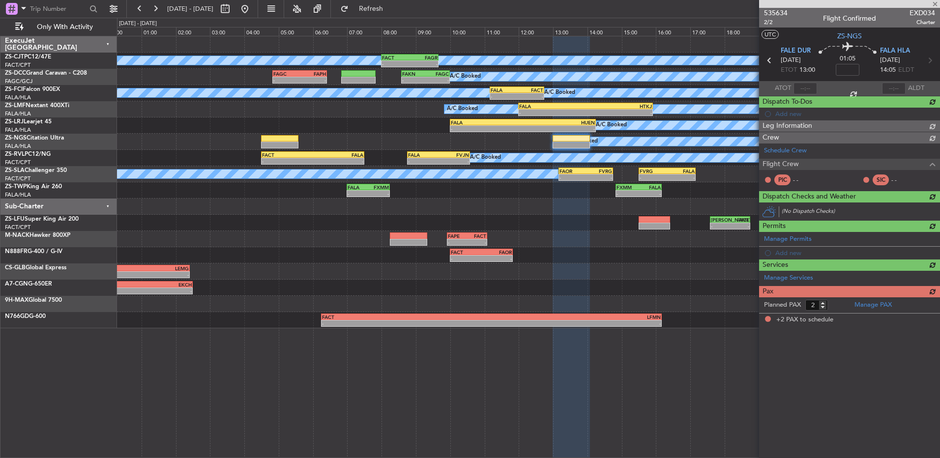
scroll to position [0, 0]
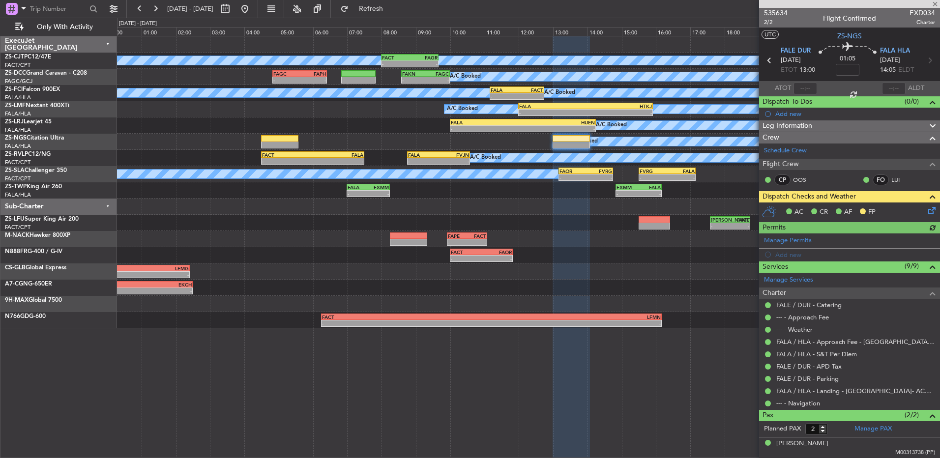
click at [927, 209] on icon at bounding box center [930, 209] width 8 height 8
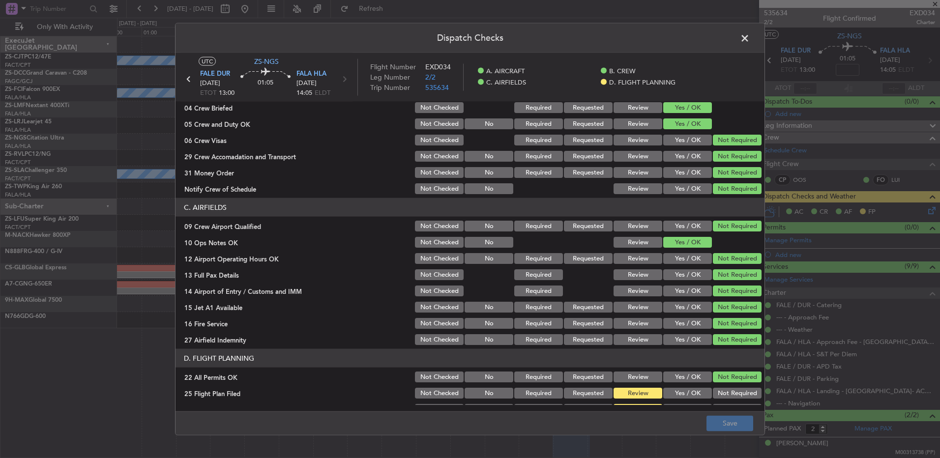
scroll to position [138, 0]
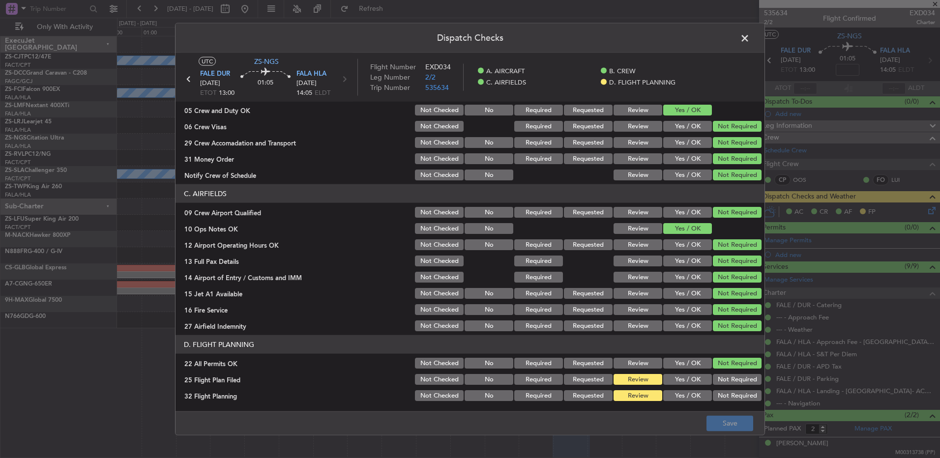
click at [685, 379] on button "Yes / OK" at bounding box center [687, 379] width 49 height 11
drag, startPoint x: 685, startPoint y: 394, endPoint x: 717, endPoint y: 436, distance: 53.0
click at [685, 394] on button "Yes / OK" at bounding box center [687, 395] width 49 height 11
click at [717, 436] on div "Dispatch Checks UTC ZS-NGS FALE DUR [DATE] ETOT 13:00 01:05 FALA HLA [DATE] 14:…" at bounding box center [470, 229] width 940 height 458
click at [724, 426] on button "Save" at bounding box center [729, 423] width 47 height 16
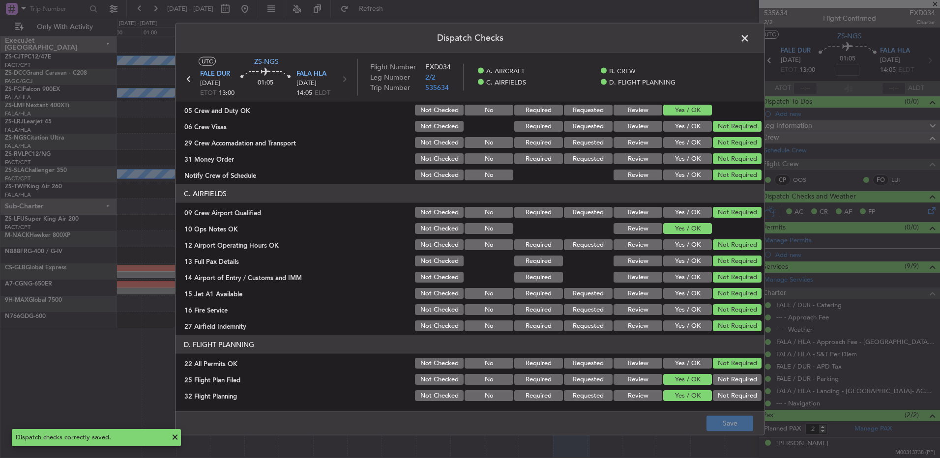
click at [189, 81] on icon at bounding box center [188, 79] width 13 height 13
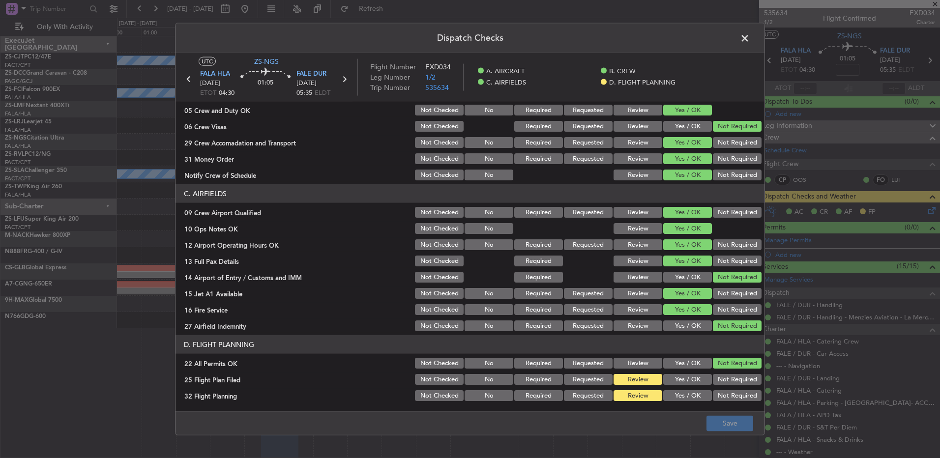
click at [679, 380] on button "Yes / OK" at bounding box center [687, 379] width 49 height 11
click at [674, 391] on div "Yes / OK" at bounding box center [687, 396] width 50 height 14
click at [674, 394] on button "Yes / OK" at bounding box center [687, 395] width 49 height 11
click at [719, 424] on button "Save" at bounding box center [729, 423] width 47 height 16
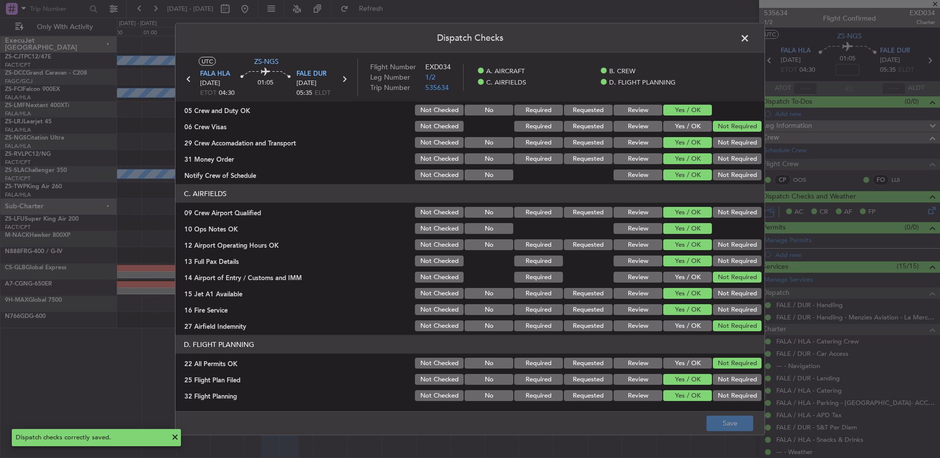
click at [750, 41] on span at bounding box center [750, 41] width 0 height 20
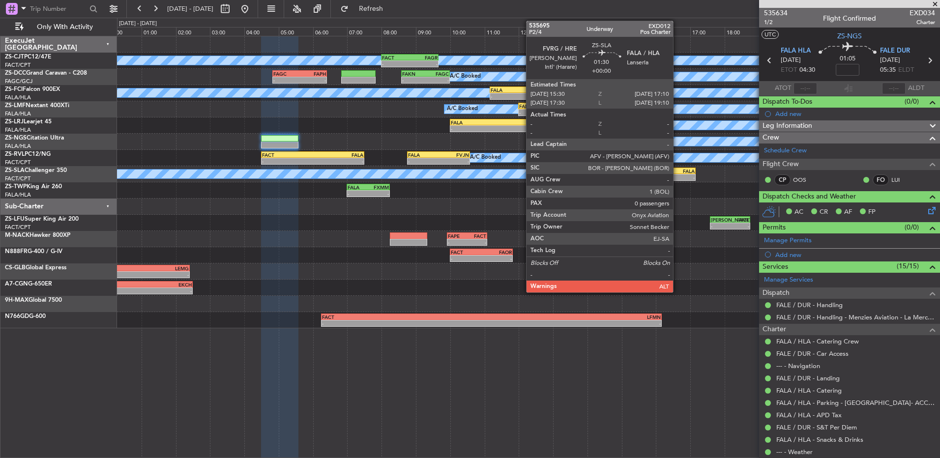
click at [677, 176] on div "-" at bounding box center [681, 178] width 28 height 6
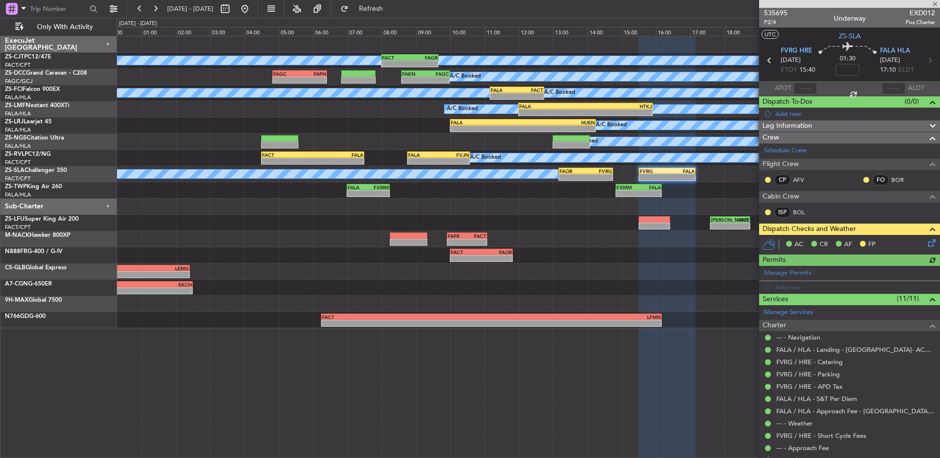
click at [764, 211] on div at bounding box center [768, 212] width 8 height 8
click at [768, 211] on button at bounding box center [768, 212] width 6 height 6
click at [756, 243] on span "Acknowledged" at bounding box center [770, 241] width 43 height 10
click at [766, 179] on button at bounding box center [768, 180] width 6 height 6
click at [765, 210] on span "Acknowledged" at bounding box center [770, 209] width 43 height 10
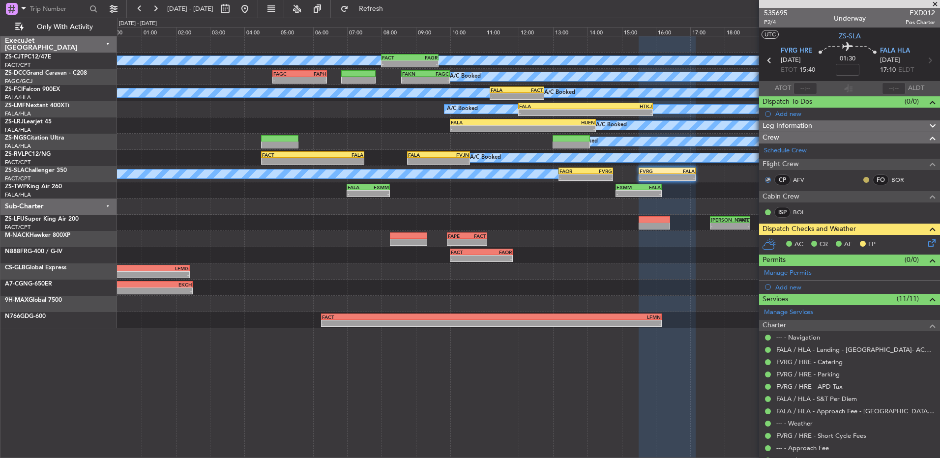
drag, startPoint x: 862, startPoint y: 177, endPoint x: 857, endPoint y: 180, distance: 5.7
click at [863, 177] on div "FO BOR" at bounding box center [887, 180] width 51 height 11
click at [855, 175] on div "CP AFV FO BOR" at bounding box center [849, 180] width 177 height 17
click at [863, 178] on button at bounding box center [866, 180] width 6 height 6
click at [845, 205] on mat-tooltip-component "Unread" at bounding box center [859, 195] width 36 height 26
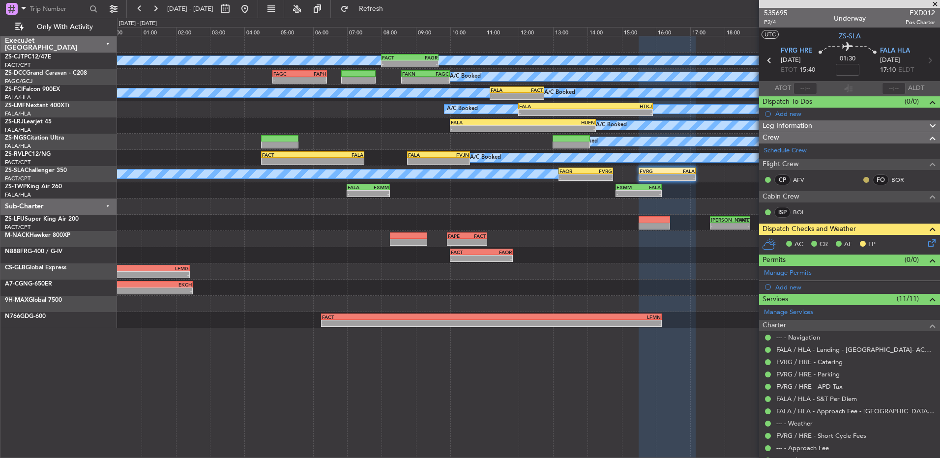
click at [863, 180] on button at bounding box center [866, 180] width 6 height 6
click at [852, 212] on span "Acknowledged" at bounding box center [861, 209] width 43 height 10
click at [926, 244] on icon at bounding box center [930, 241] width 8 height 8
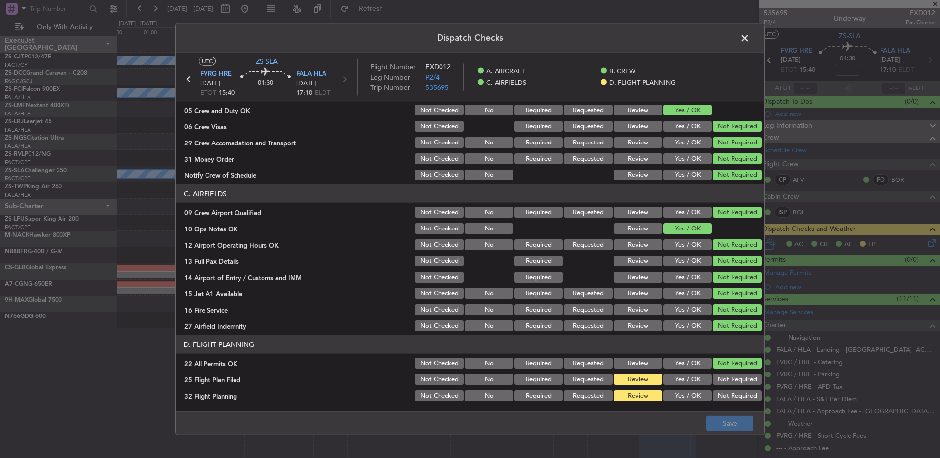
drag, startPoint x: 693, startPoint y: 378, endPoint x: 691, endPoint y: 395, distance: 17.3
click at [692, 380] on button "Yes / OK" at bounding box center [687, 379] width 49 height 11
drag, startPoint x: 691, startPoint y: 395, endPoint x: 691, endPoint y: 401, distance: 5.4
click at [691, 399] on button "Yes / OK" at bounding box center [687, 395] width 49 height 11
click at [716, 413] on footer "Save" at bounding box center [470, 423] width 589 height 24
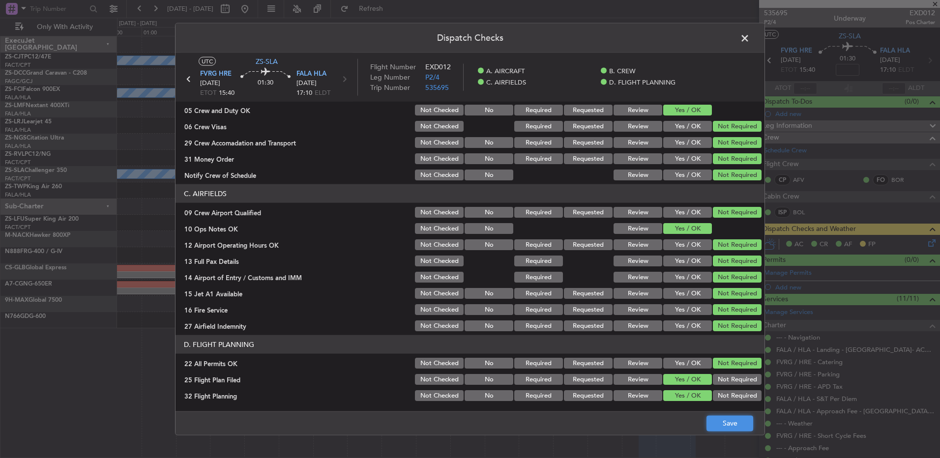
click at [720, 421] on button "Save" at bounding box center [729, 423] width 47 height 16
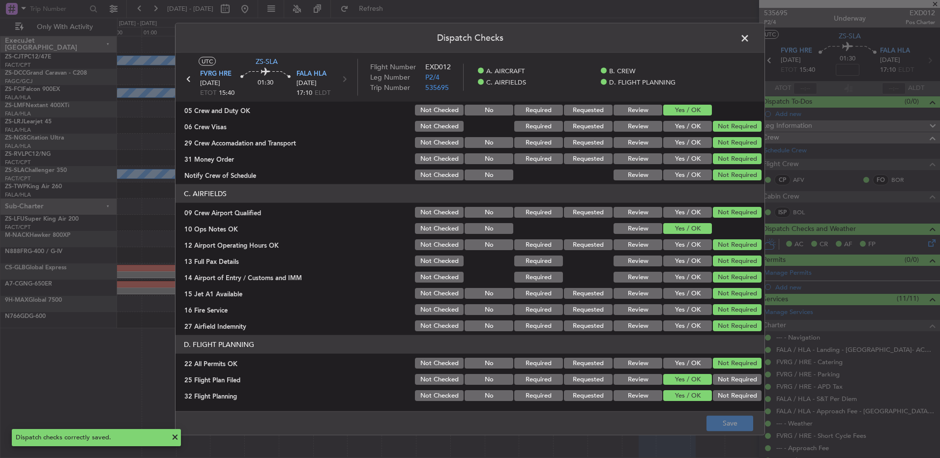
click at [190, 81] on icon at bounding box center [188, 79] width 13 height 13
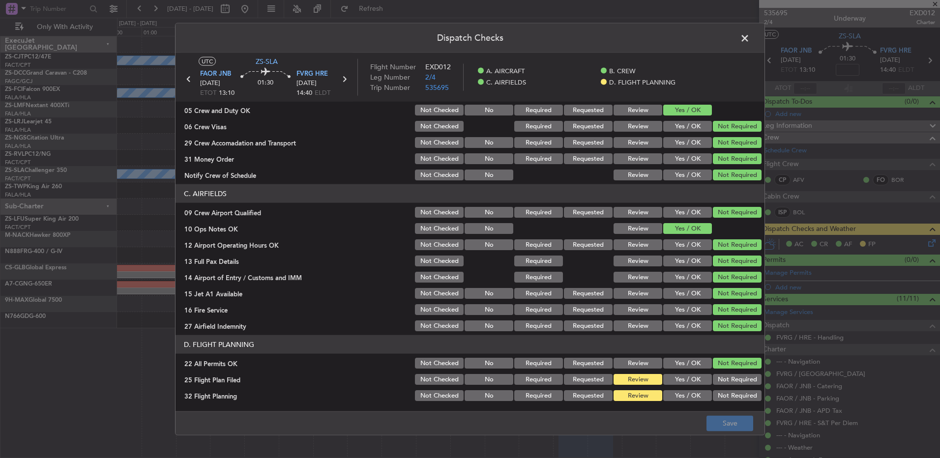
click at [666, 377] on button "Yes / OK" at bounding box center [687, 379] width 49 height 11
click at [673, 387] on section "D. FLIGHT PLANNING 22 All Permits OK Not Checked No Required Requested Review Y…" at bounding box center [470, 368] width 589 height 67
click at [678, 397] on button "Yes / OK" at bounding box center [687, 395] width 49 height 11
click at [709, 421] on button "Save" at bounding box center [729, 423] width 47 height 16
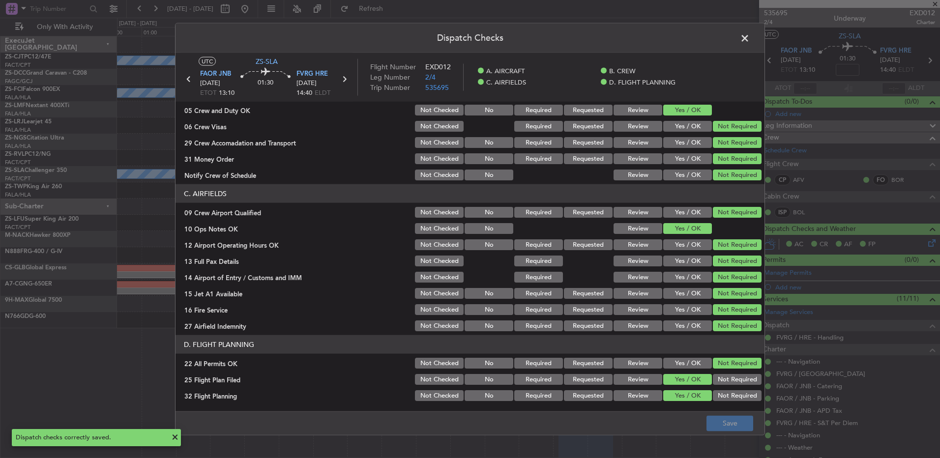
click at [744, 29] on header "Dispatch Checks" at bounding box center [470, 38] width 589 height 29
click at [750, 39] on span at bounding box center [750, 41] width 0 height 20
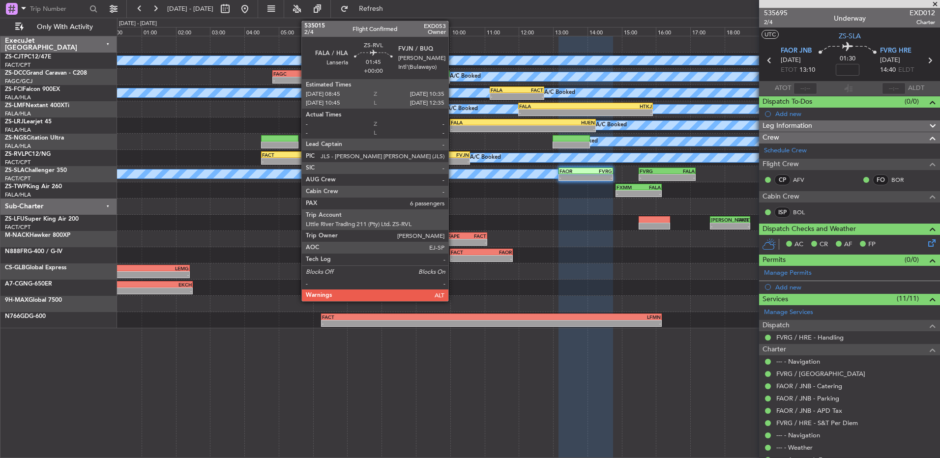
click at [451, 159] on div "-" at bounding box center [454, 161] width 30 height 6
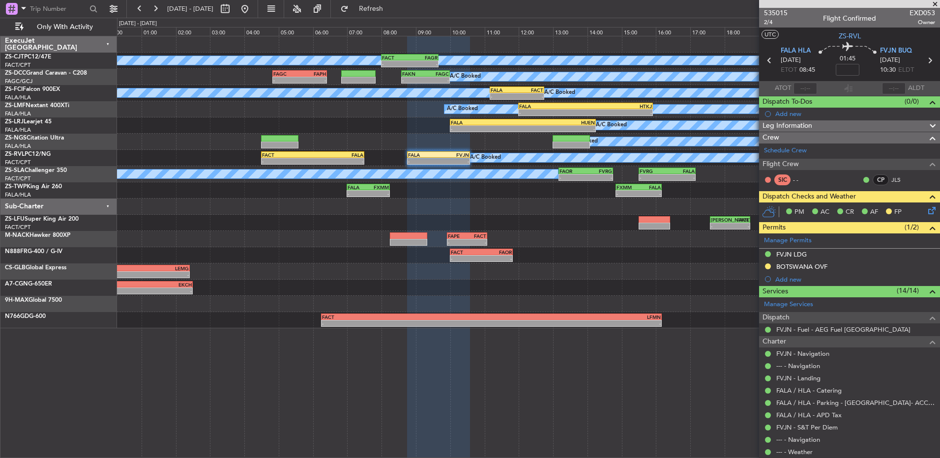
click at [926, 212] on icon at bounding box center [930, 209] width 8 height 8
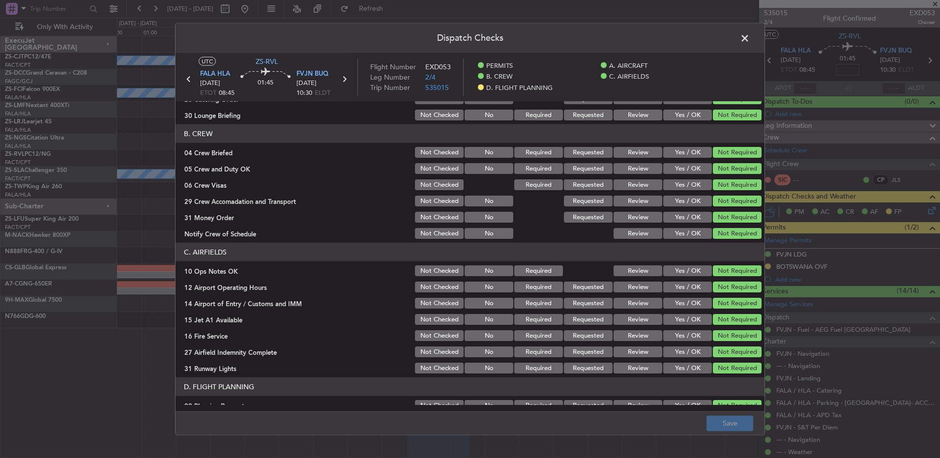
scroll to position [127, 0]
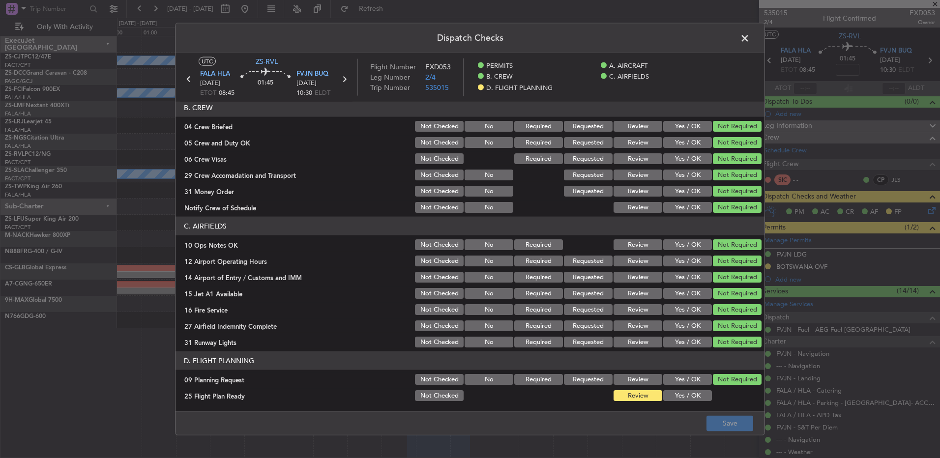
click at [678, 400] on button "Yes / OK" at bounding box center [687, 395] width 49 height 11
click at [715, 433] on footer "Save" at bounding box center [470, 423] width 589 height 24
click at [719, 423] on button "Save" at bounding box center [729, 423] width 47 height 16
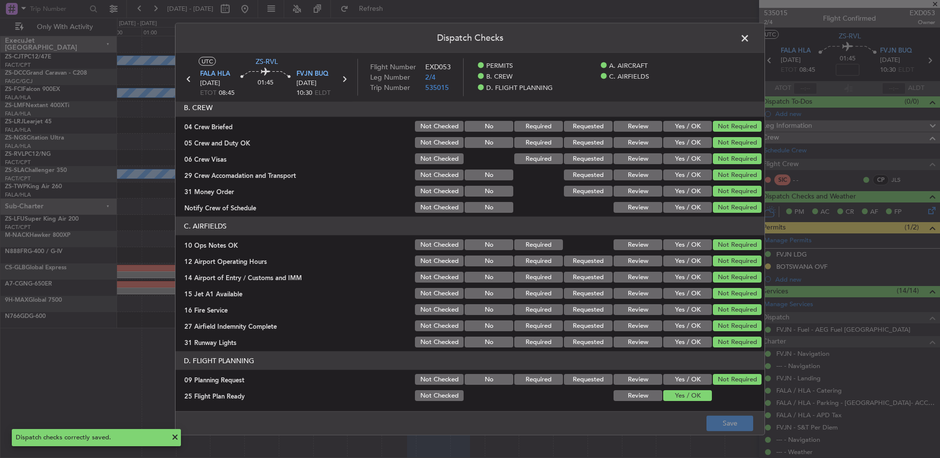
click at [727, 51] on header "Dispatch Checks" at bounding box center [470, 38] width 589 height 29
click at [750, 41] on span at bounding box center [750, 41] width 0 height 20
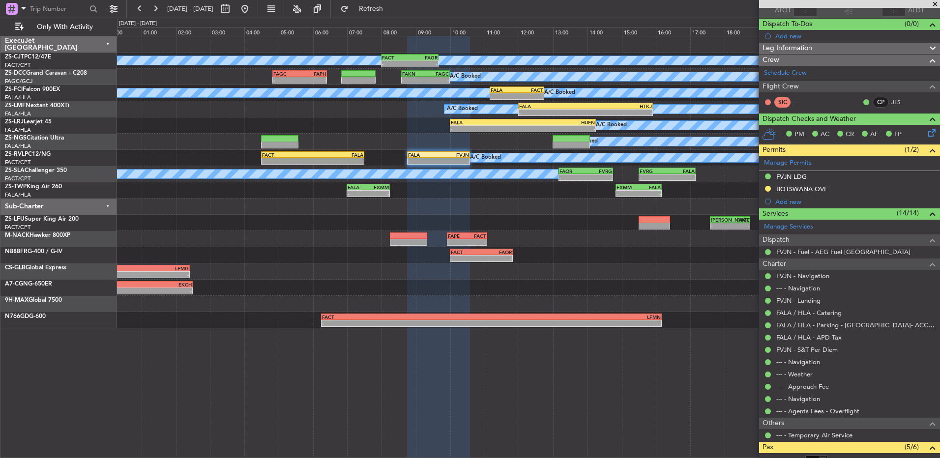
scroll to position [147, 0]
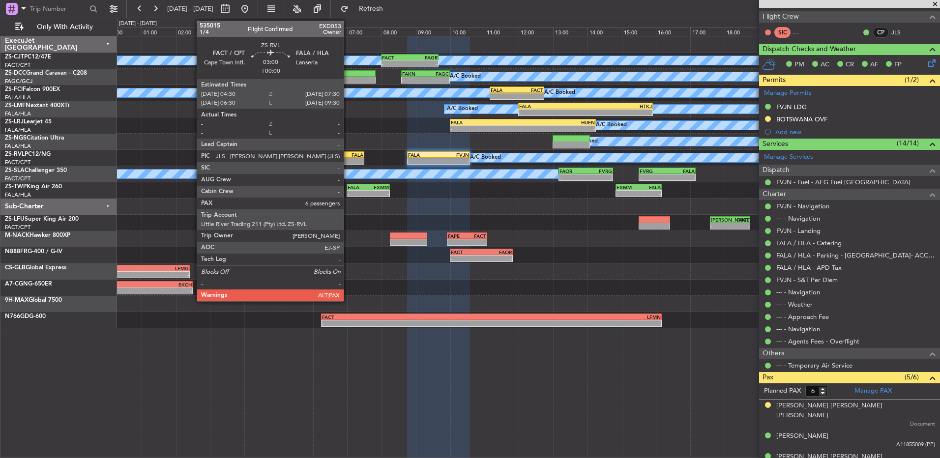
click at [348, 152] on div "FALA" at bounding box center [338, 155] width 51 height 6
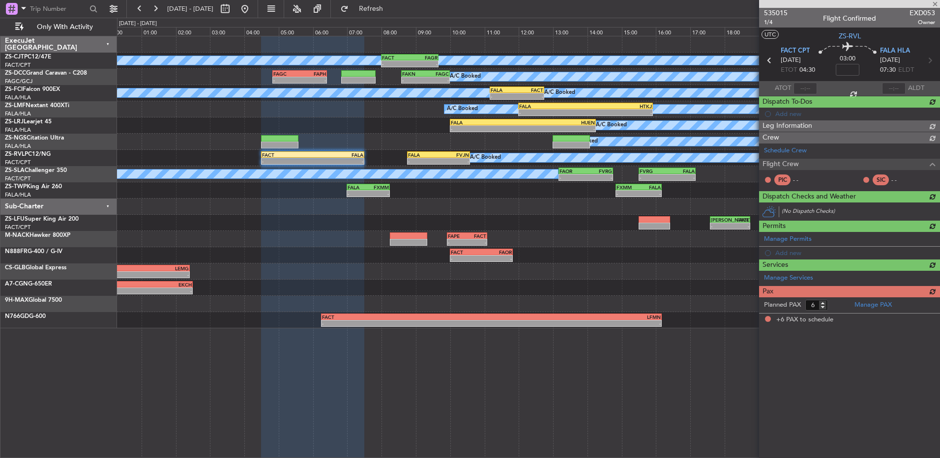
scroll to position [0, 0]
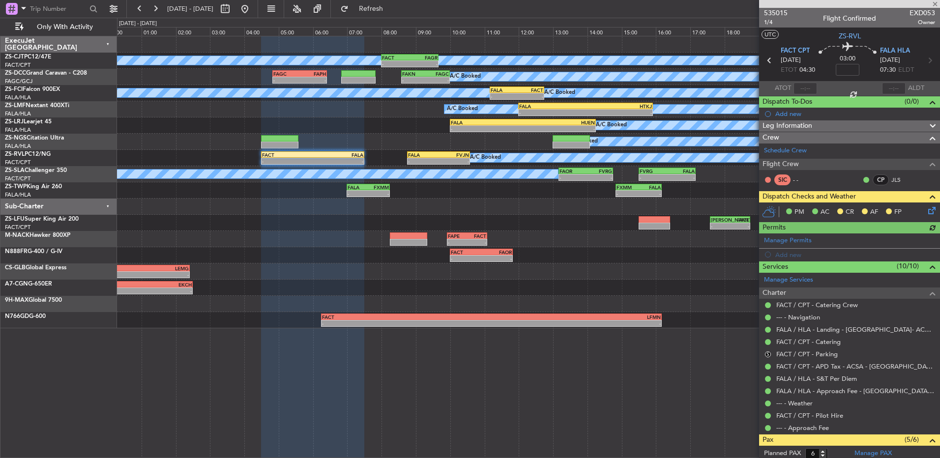
click at [926, 212] on icon at bounding box center [930, 209] width 8 height 8
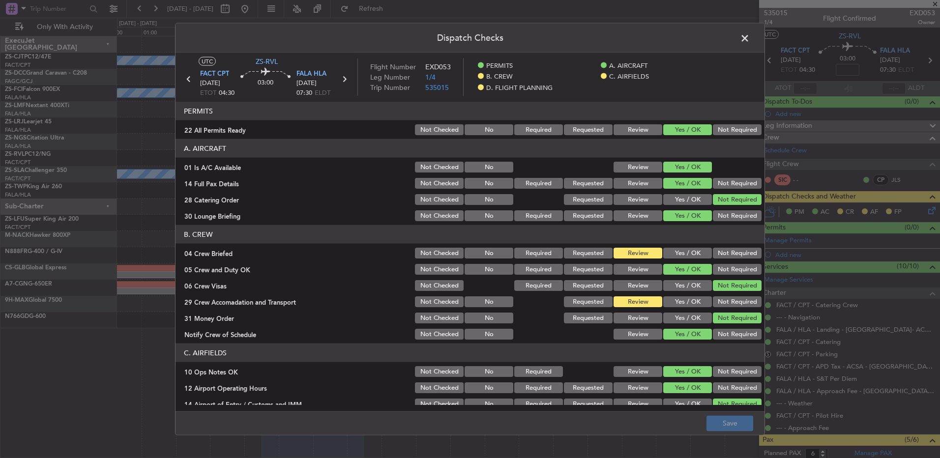
click at [687, 252] on button "Yes / OK" at bounding box center [687, 253] width 49 height 11
click at [684, 301] on button "Yes / OK" at bounding box center [687, 301] width 49 height 11
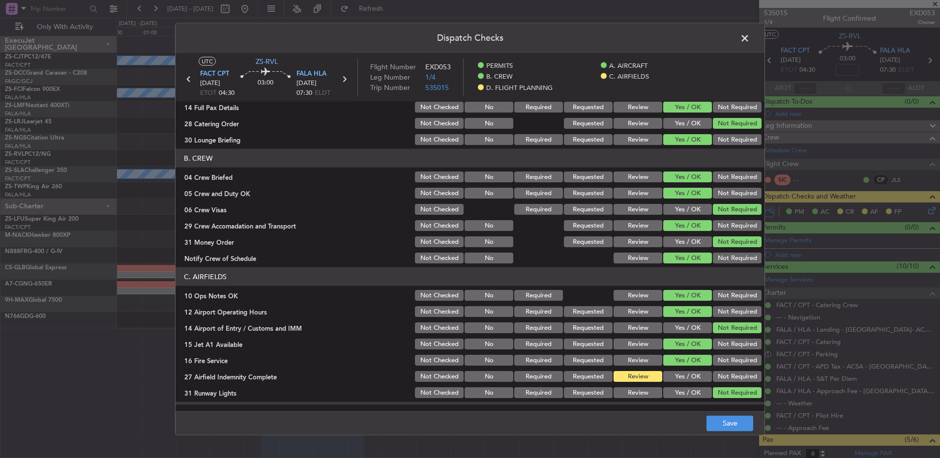
scroll to position [127, 0]
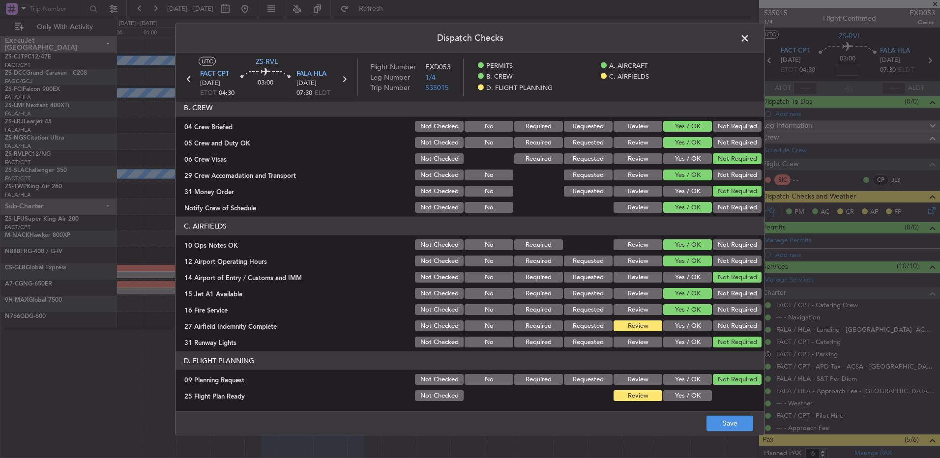
click at [693, 326] on button "Yes / OK" at bounding box center [687, 326] width 49 height 11
click at [682, 388] on section "D. FLIGHT PLANNING 09 Planning Request Not Checked No Required Requested Review…" at bounding box center [470, 377] width 589 height 51
click at [683, 398] on button "Yes / OK" at bounding box center [687, 395] width 49 height 11
click at [728, 433] on footer "Save" at bounding box center [470, 423] width 589 height 24
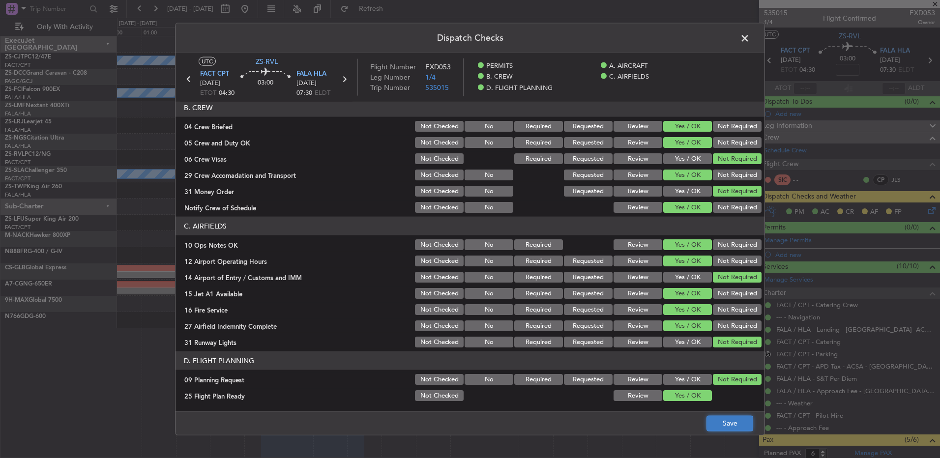
click at [731, 421] on button "Save" at bounding box center [729, 423] width 47 height 16
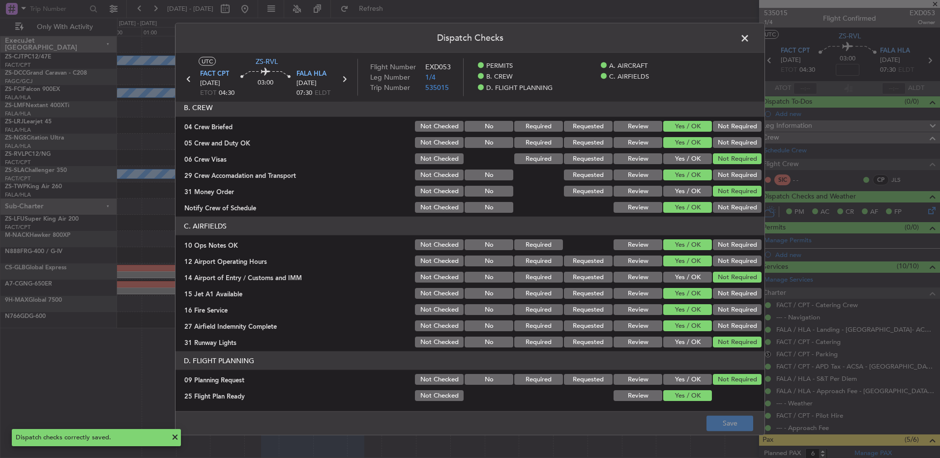
click at [750, 40] on span at bounding box center [750, 41] width 0 height 20
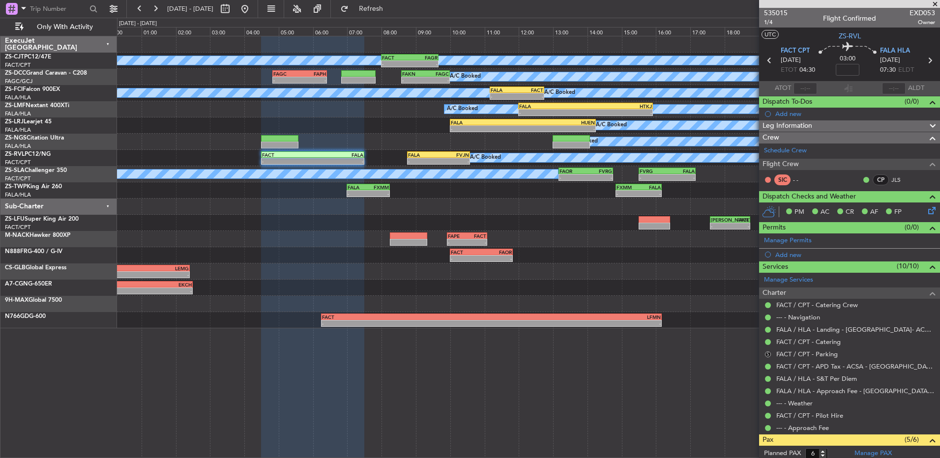
click at [767, 353] on button "S" at bounding box center [768, 355] width 6 height 6
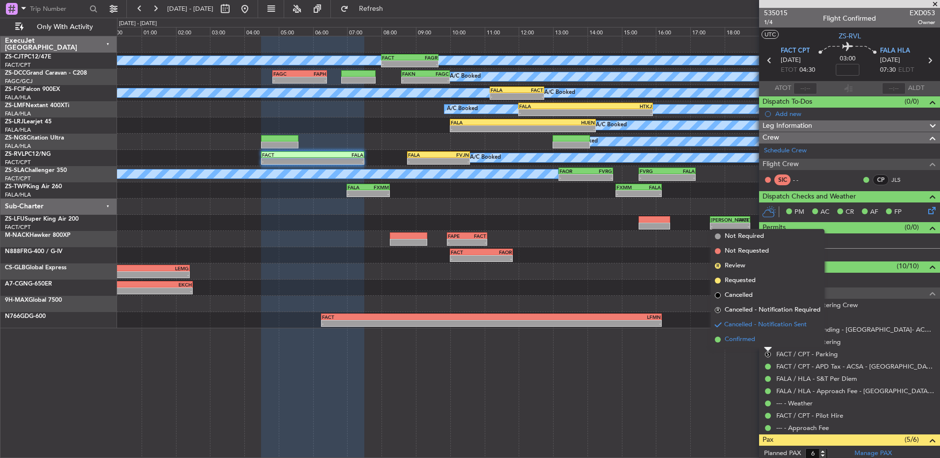
click at [761, 343] on li "Confirmed" at bounding box center [768, 339] width 114 height 15
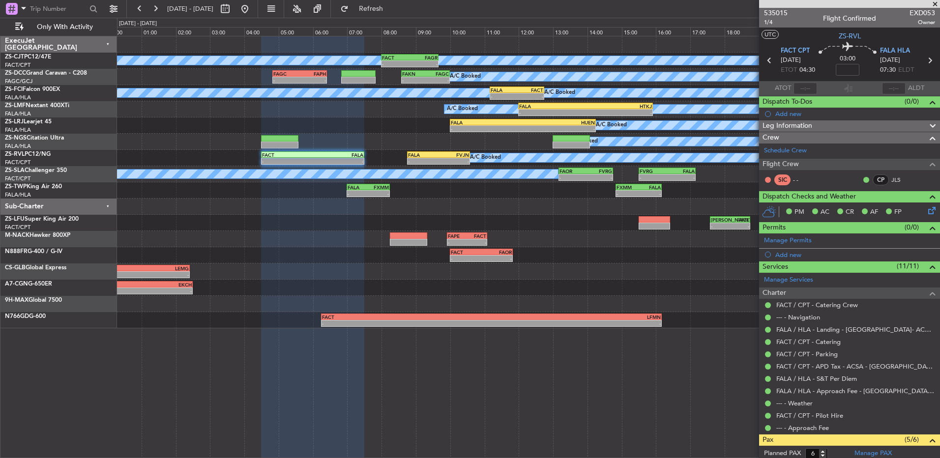
click at [938, 2] on span at bounding box center [935, 4] width 10 height 9
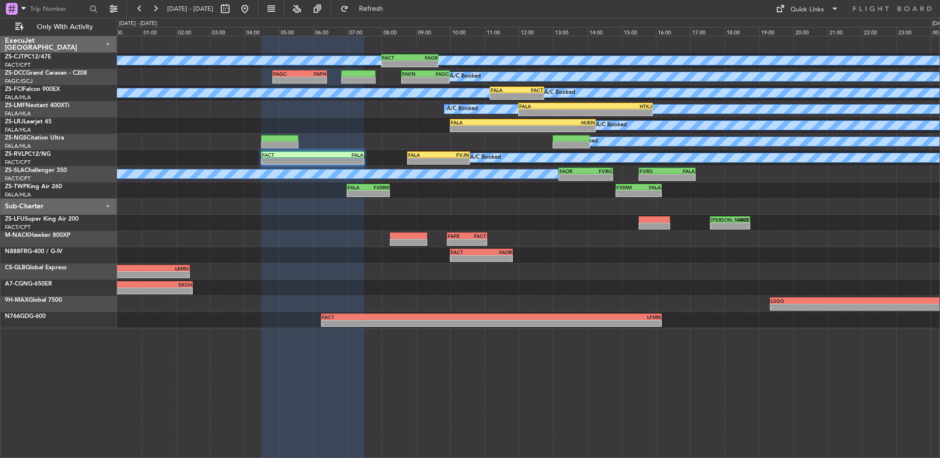
type input "0"
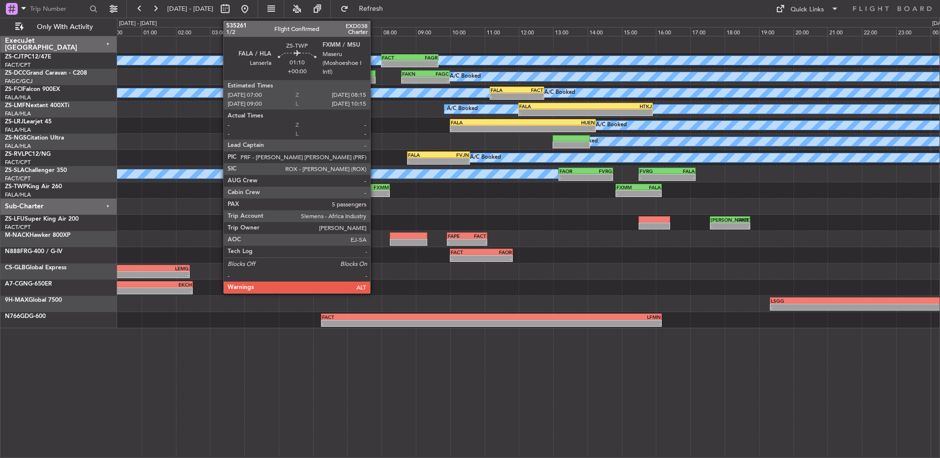
click at [375, 195] on div "-" at bounding box center [378, 194] width 21 height 6
click at [375, 194] on div "-" at bounding box center [378, 194] width 21 height 6
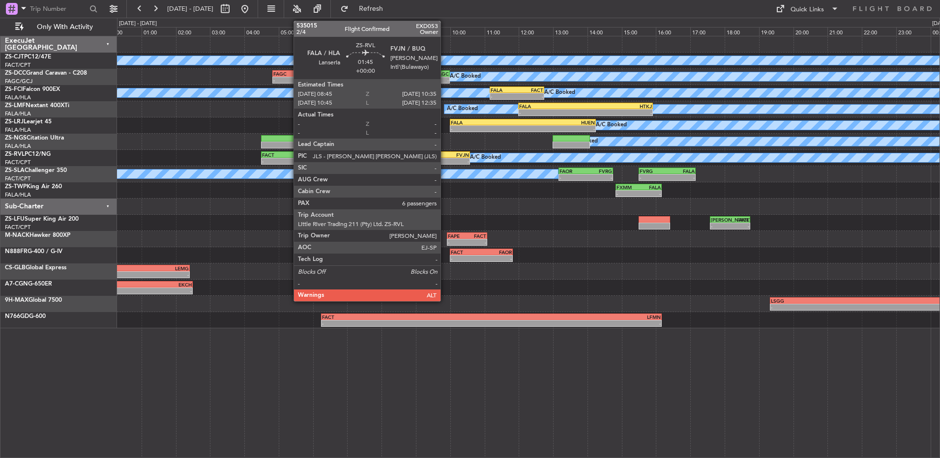
click at [445, 159] on div "-" at bounding box center [454, 161] width 30 height 6
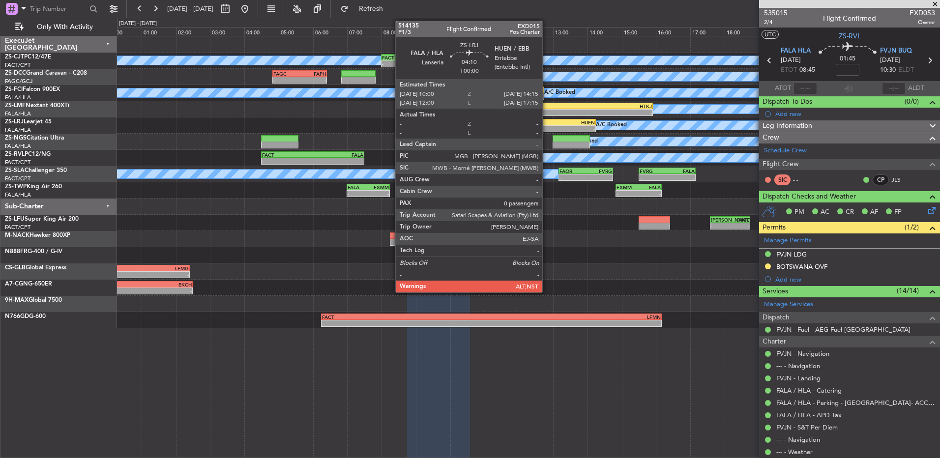
click at [547, 126] on div "-" at bounding box center [559, 129] width 72 height 6
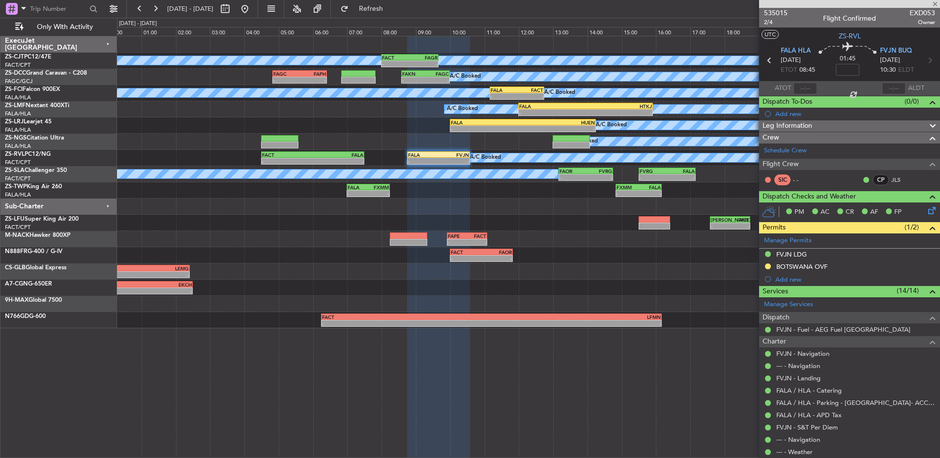
type input "0"
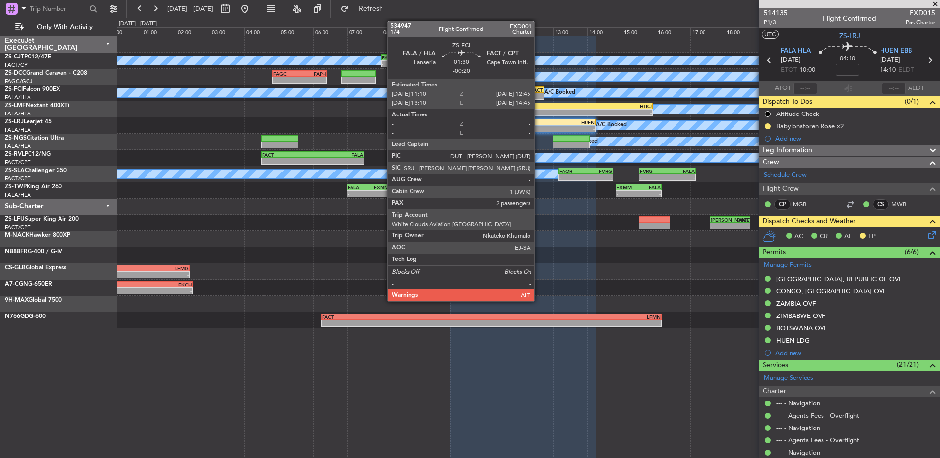
click at [539, 89] on div "FACT" at bounding box center [530, 90] width 26 height 6
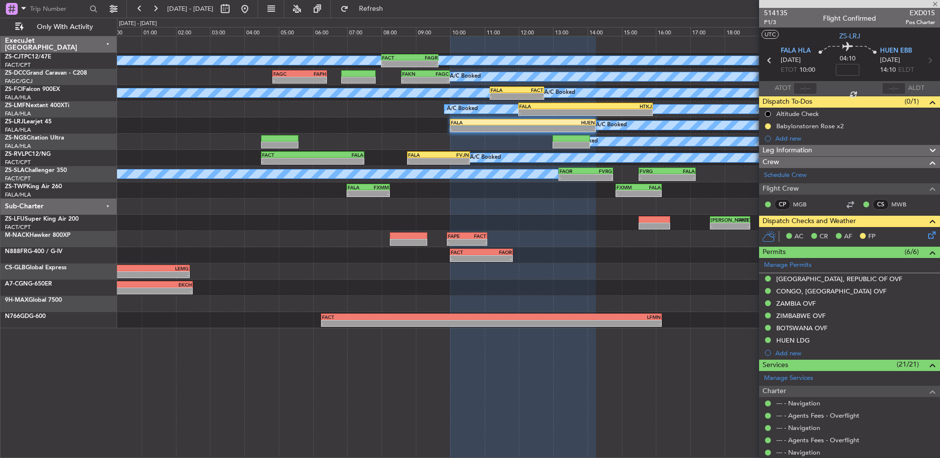
type input "-00:20"
type input "2"
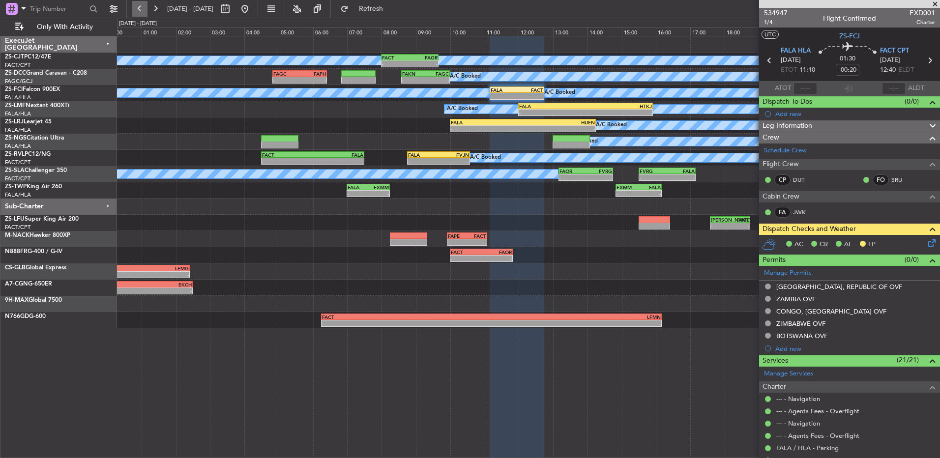
click at [132, 10] on button at bounding box center [140, 9] width 16 height 16
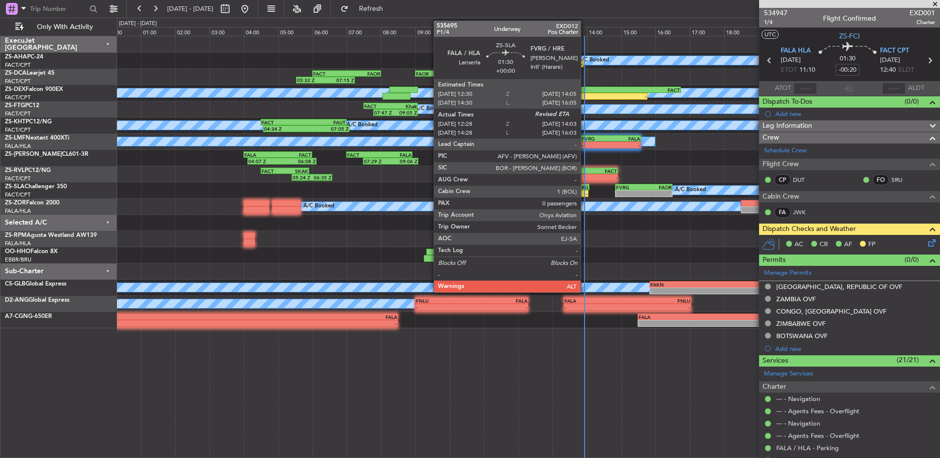
click at [586, 194] on div "-" at bounding box center [574, 194] width 26 height 6
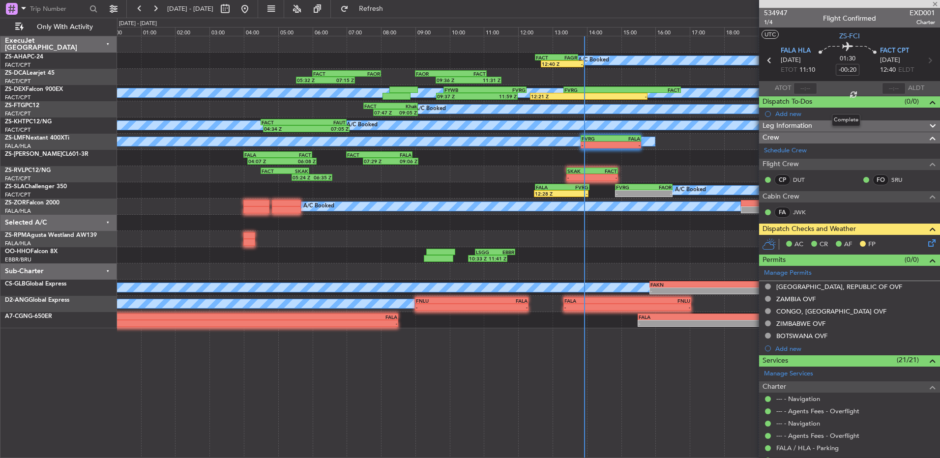
type input "12:28"
type input "0"
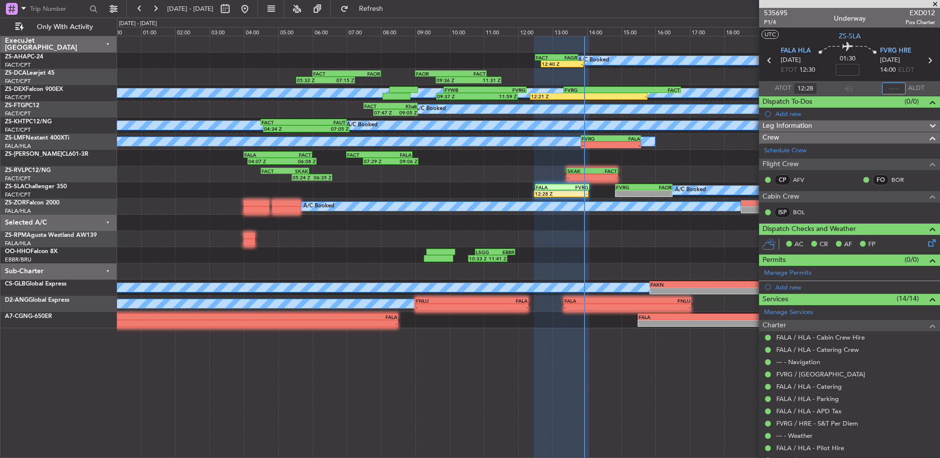
click at [887, 83] on input "text" at bounding box center [894, 89] width 24 height 12
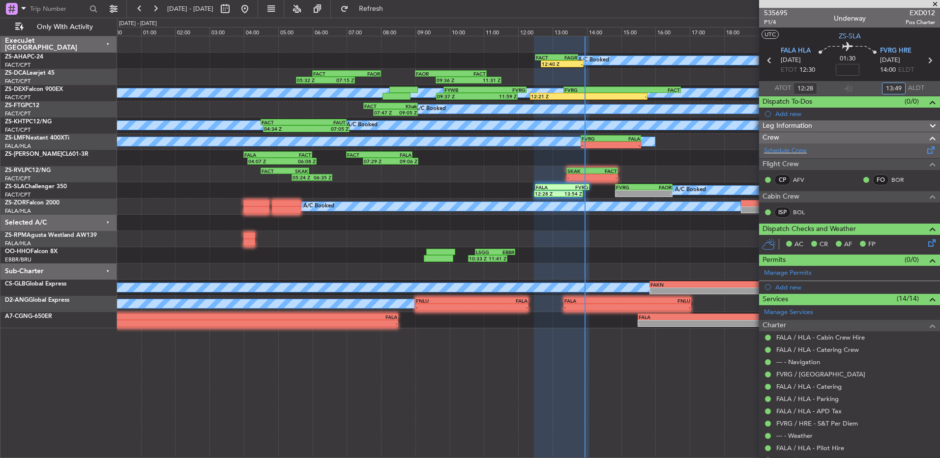
type input "13:49"
click at [153, 7] on button at bounding box center [155, 9] width 16 height 16
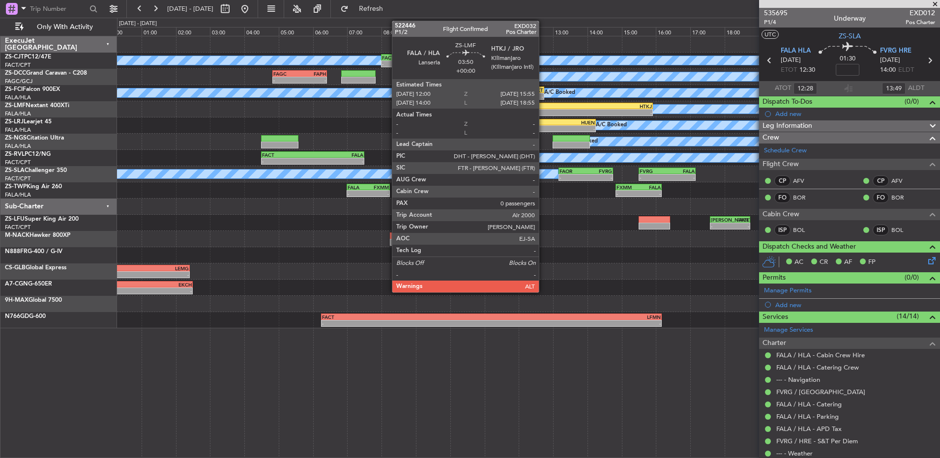
click at [543, 108] on div "FALA" at bounding box center [552, 106] width 66 height 6
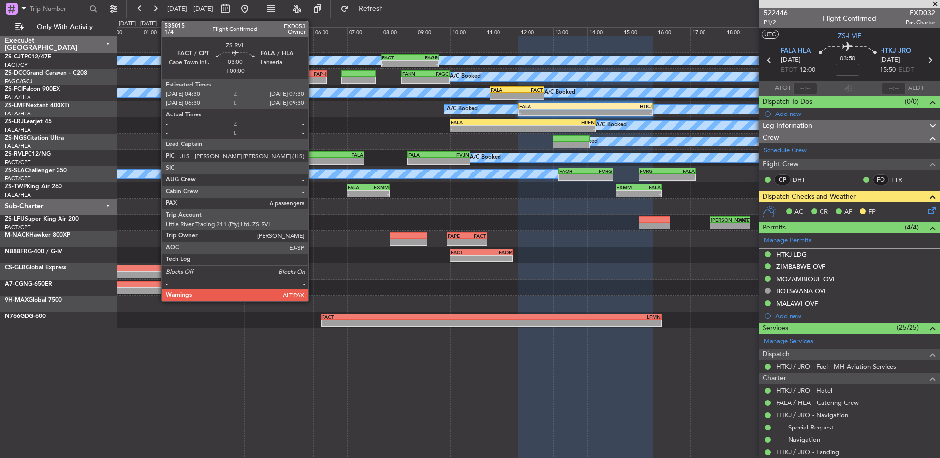
click at [313, 159] on div "-" at bounding box center [338, 161] width 51 height 6
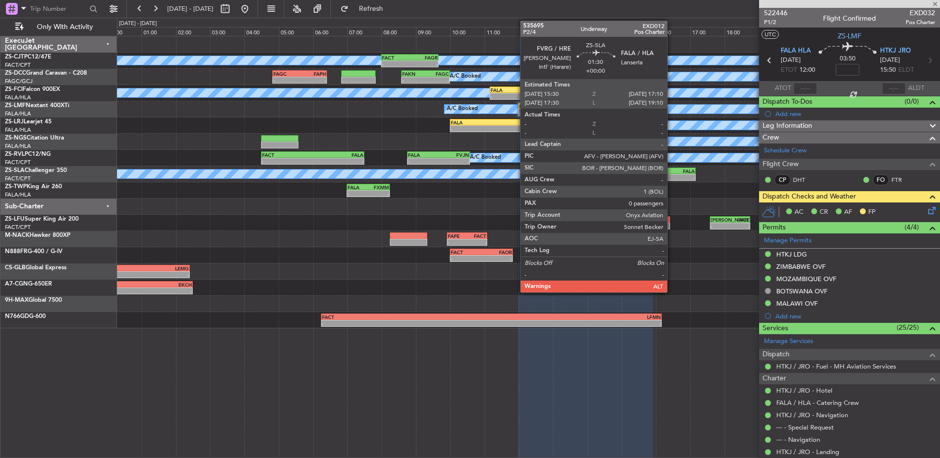
type input "6"
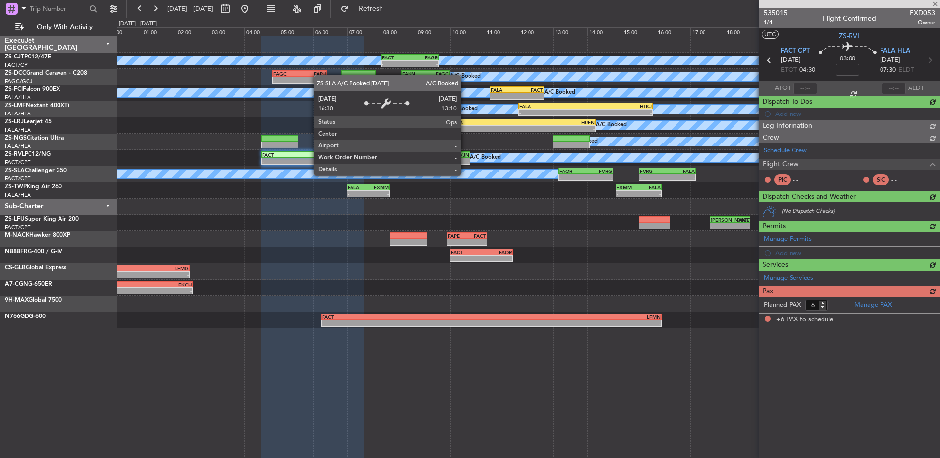
click at [454, 155] on div "FVJN" at bounding box center [454, 155] width 30 height 6
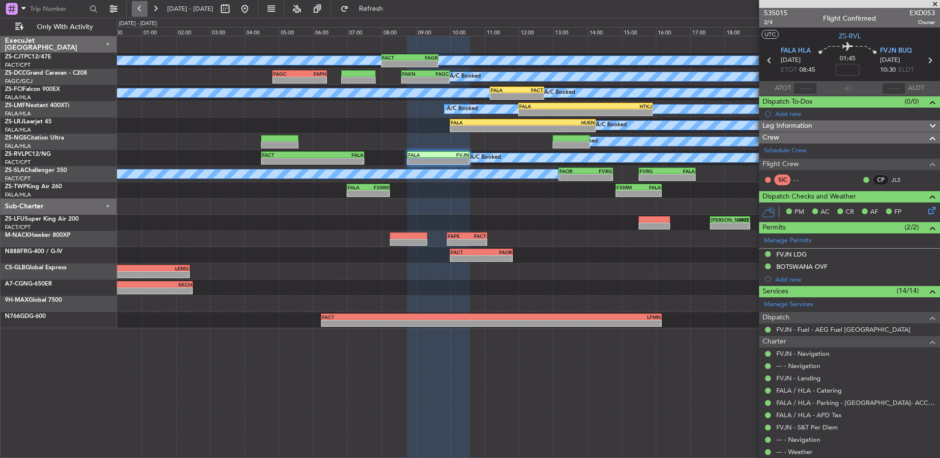
click at [139, 10] on button at bounding box center [140, 9] width 16 height 16
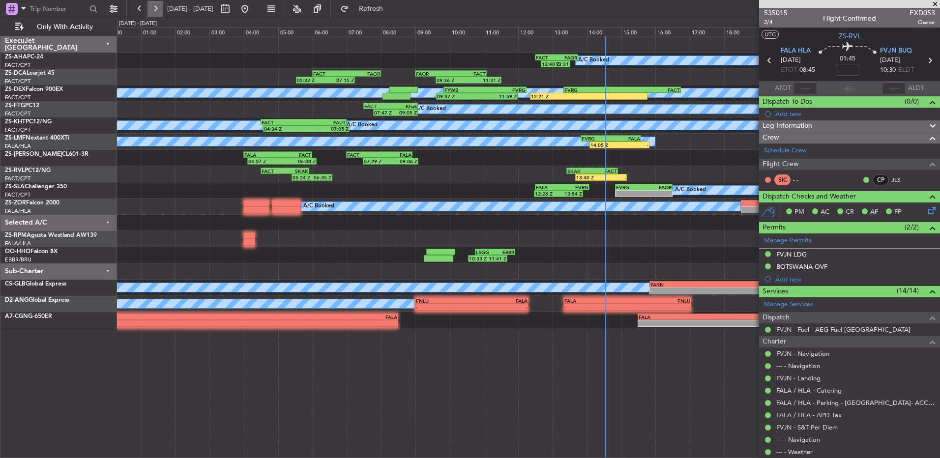
click at [157, 13] on button at bounding box center [155, 9] width 16 height 16
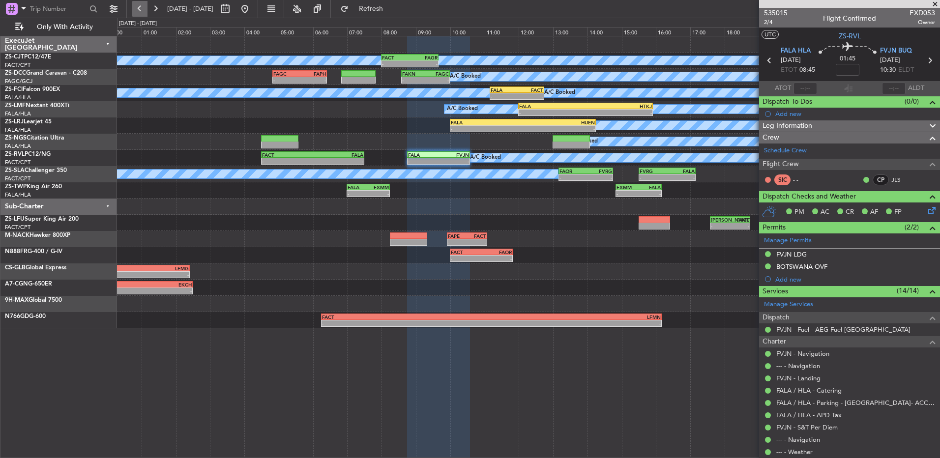
click at [134, 8] on button at bounding box center [140, 9] width 16 height 16
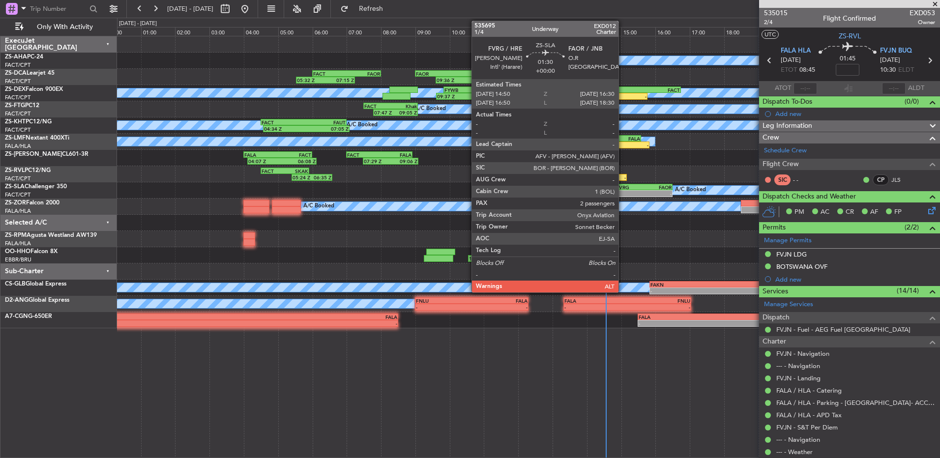
click at [623, 191] on div "-" at bounding box center [630, 194] width 28 height 6
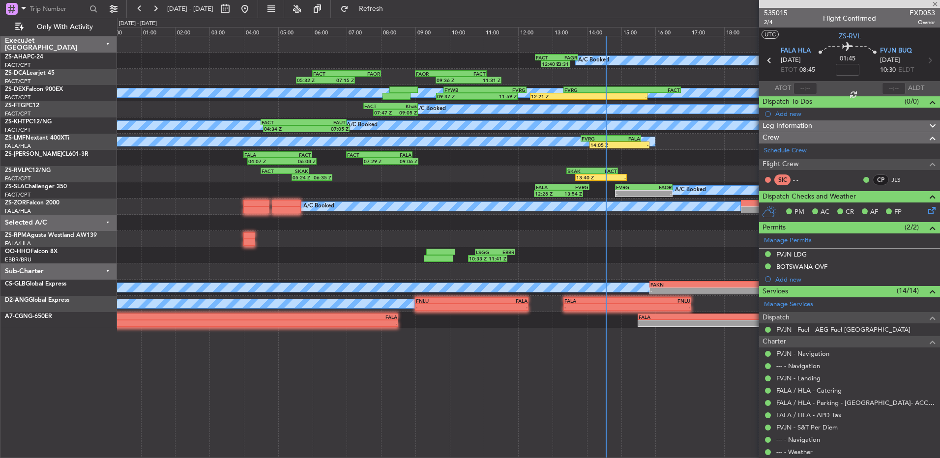
type input "2"
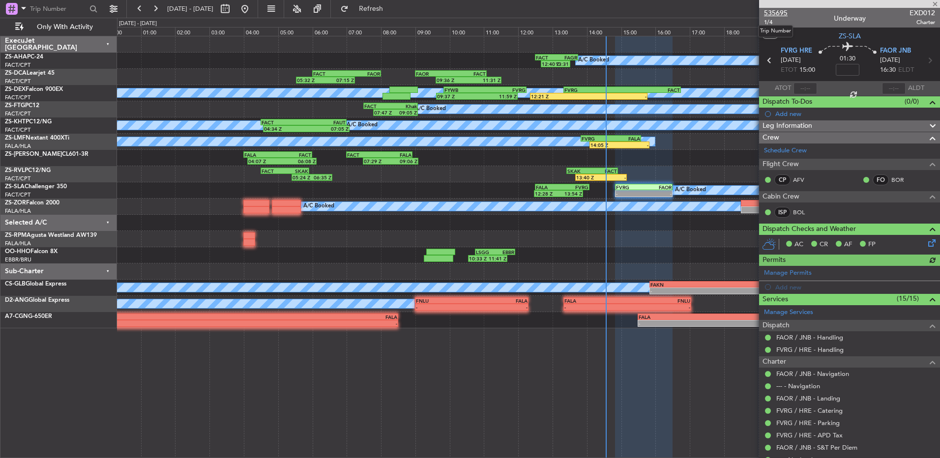
click at [767, 12] on span "535695" at bounding box center [776, 13] width 24 height 10
